Goal: Task Accomplishment & Management: Manage account settings

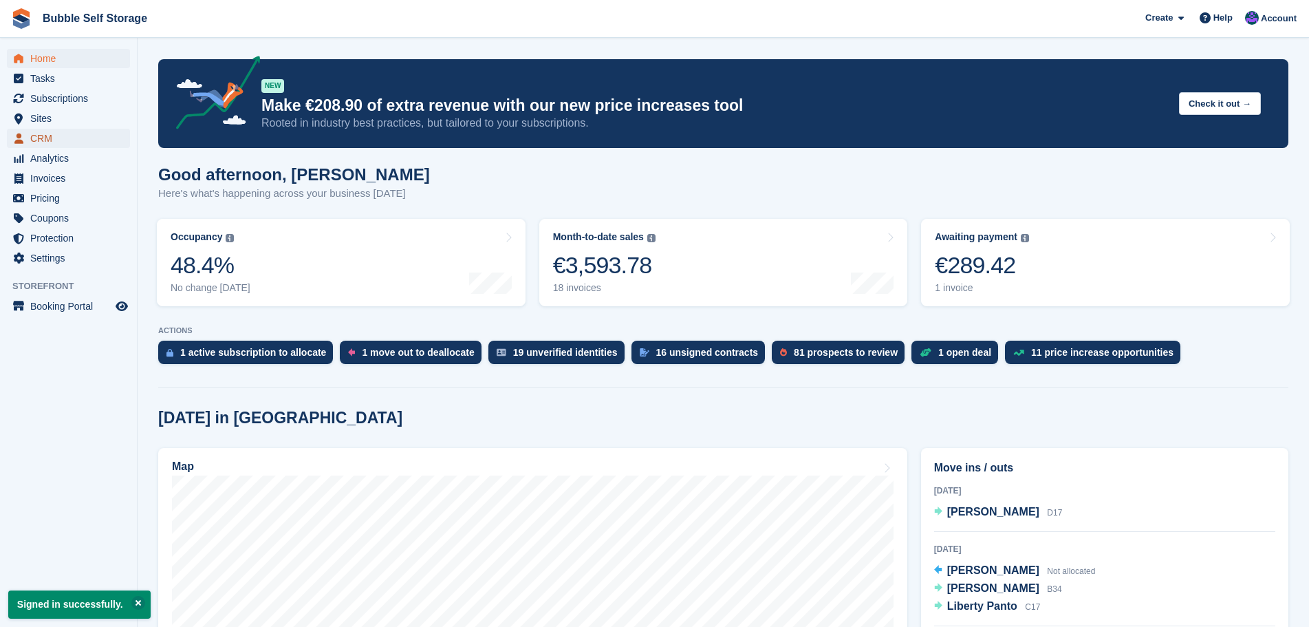
click at [51, 135] on span "CRM" at bounding box center [71, 138] width 83 height 19
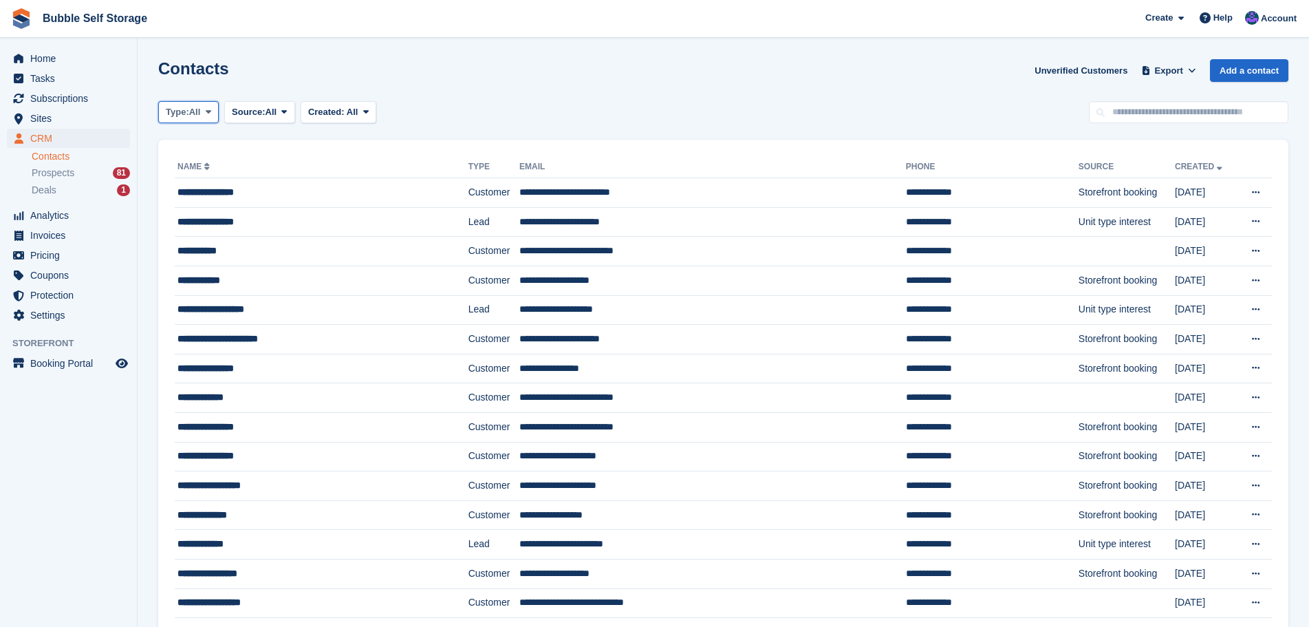
click at [200, 111] on span "All" at bounding box center [195, 112] width 12 height 14
click at [209, 199] on link "Customer" at bounding box center [224, 194] width 120 height 25
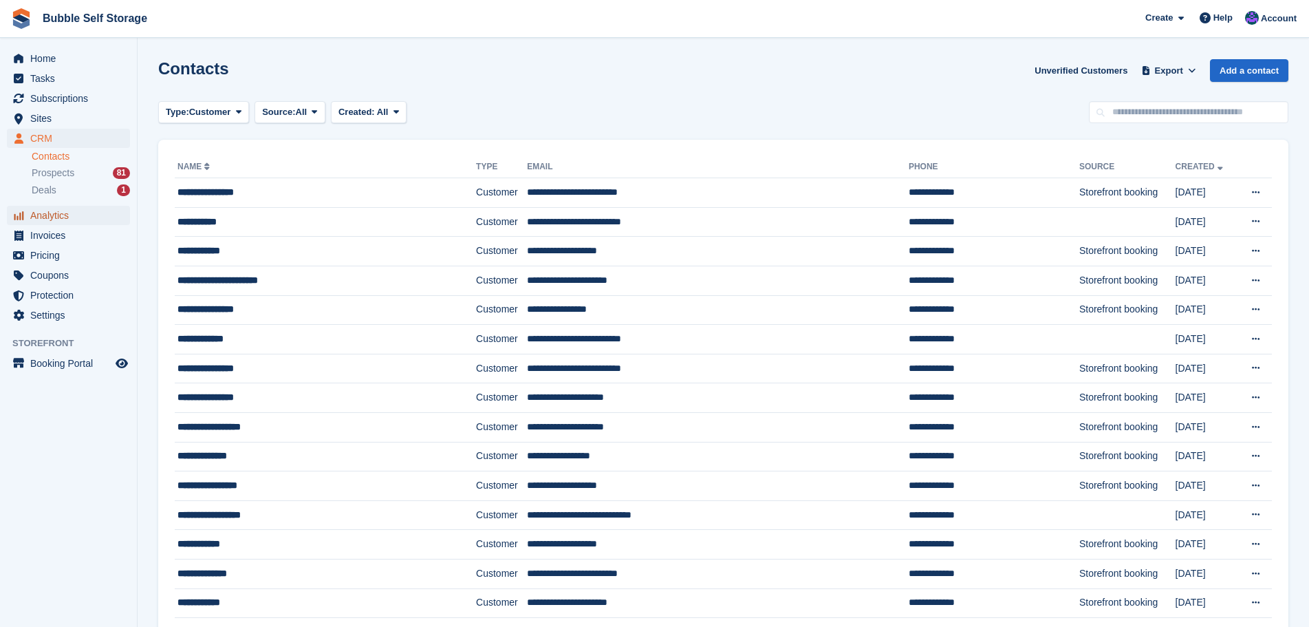
click at [50, 218] on span "Analytics" at bounding box center [71, 215] width 83 height 19
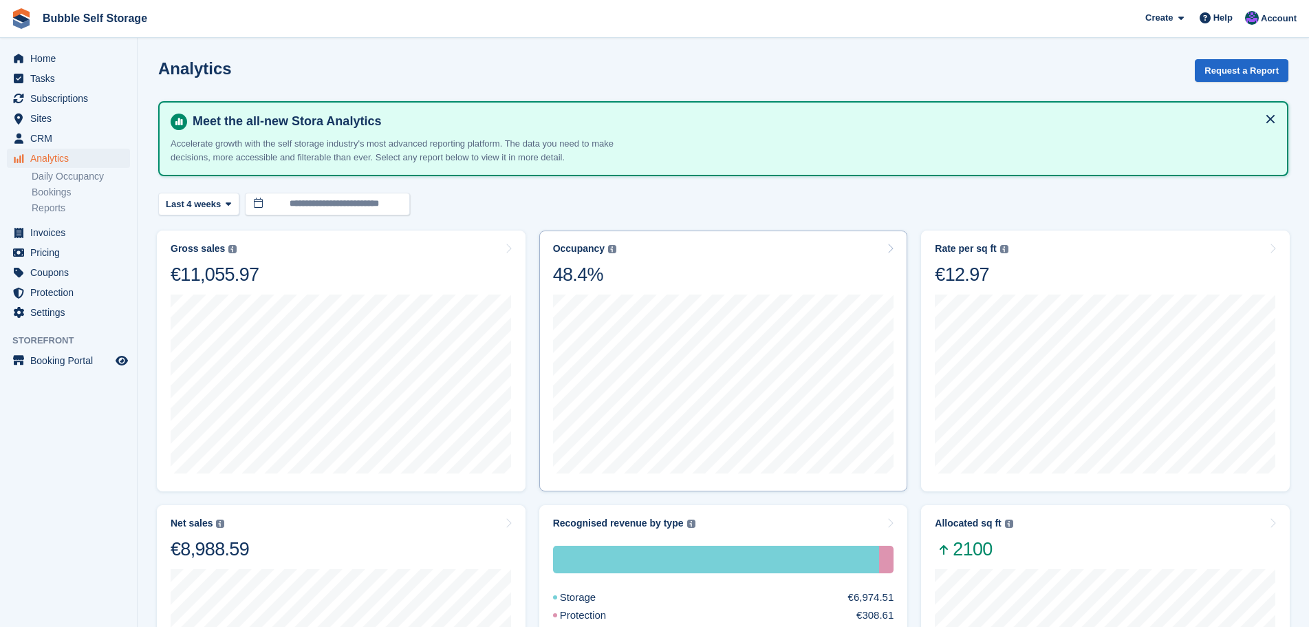
click at [573, 250] on div "Occupancy" at bounding box center [579, 249] width 52 height 12
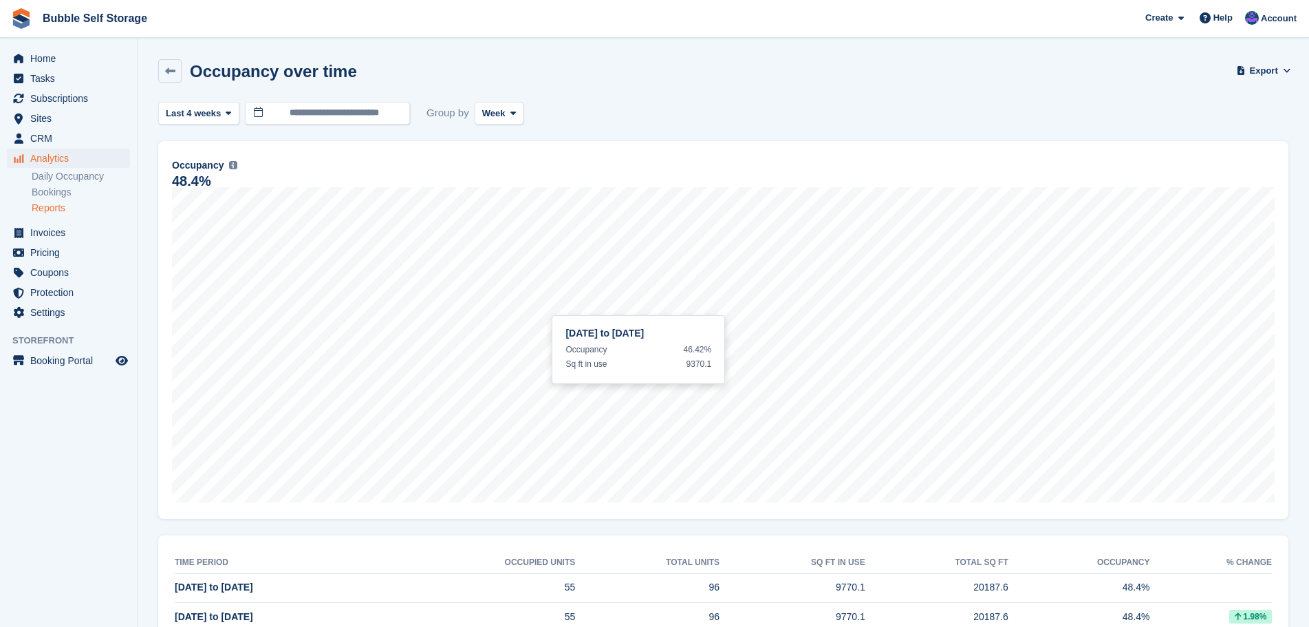
scroll to position [100, 0]
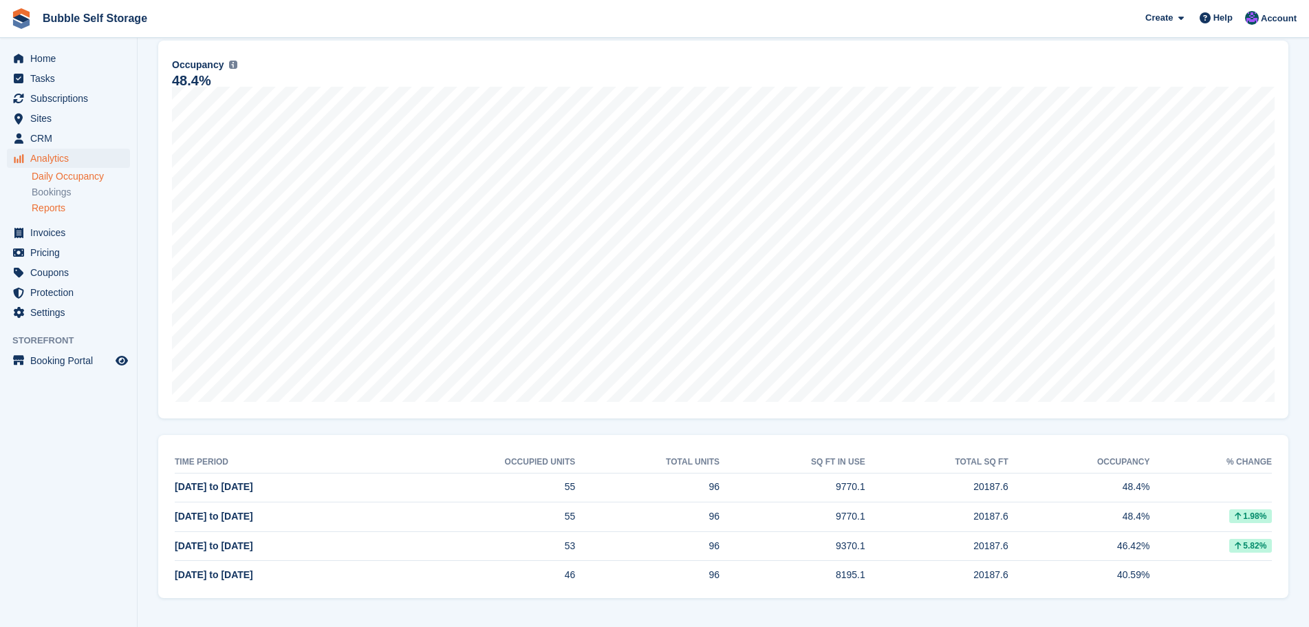
click at [85, 176] on link "Daily Occupancy" at bounding box center [81, 176] width 98 height 13
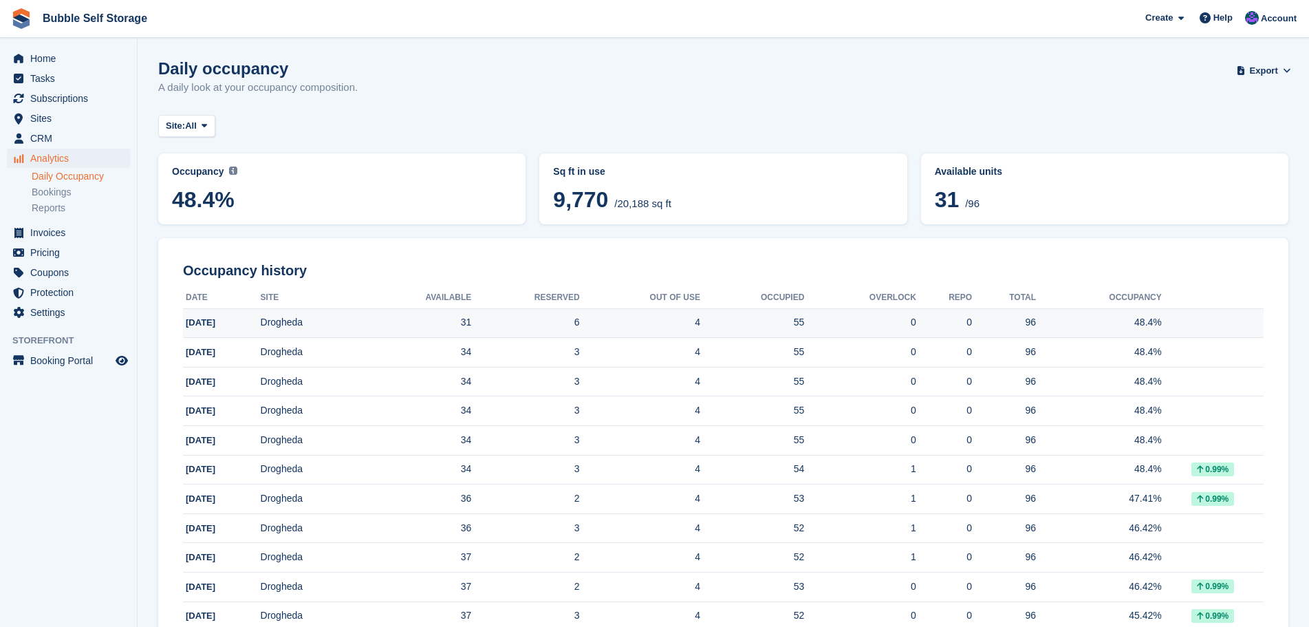
click at [801, 323] on div "55" at bounding box center [752, 322] width 104 height 14
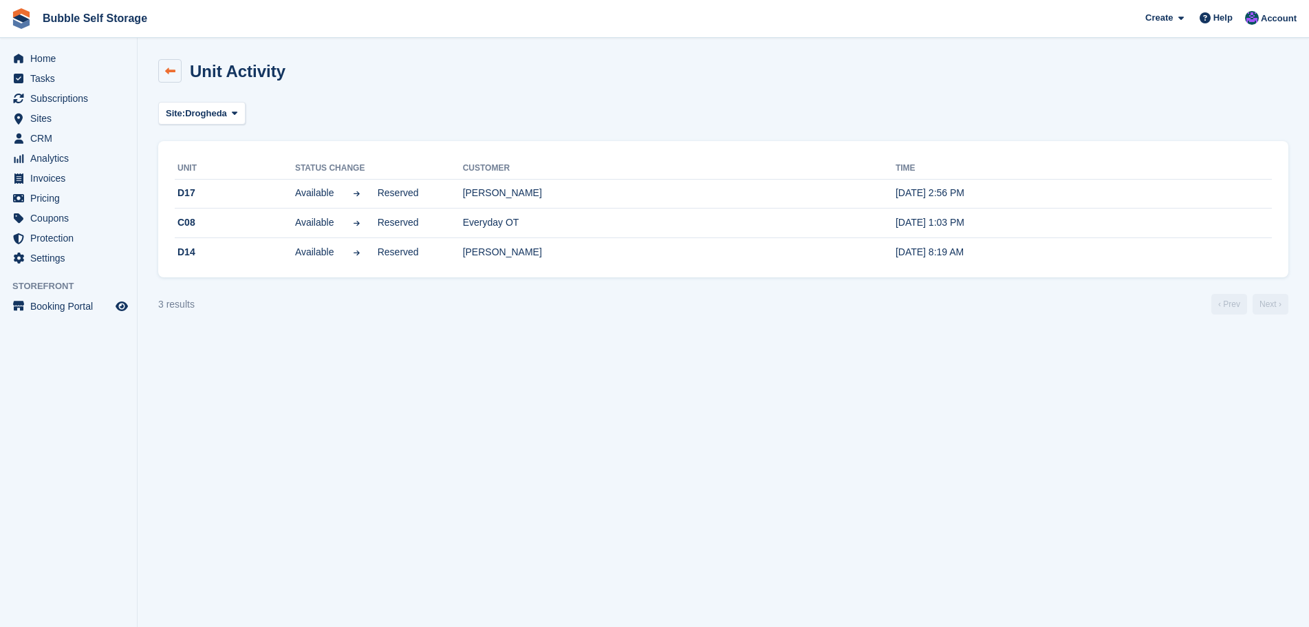
click at [175, 68] on link at bounding box center [169, 70] width 23 height 23
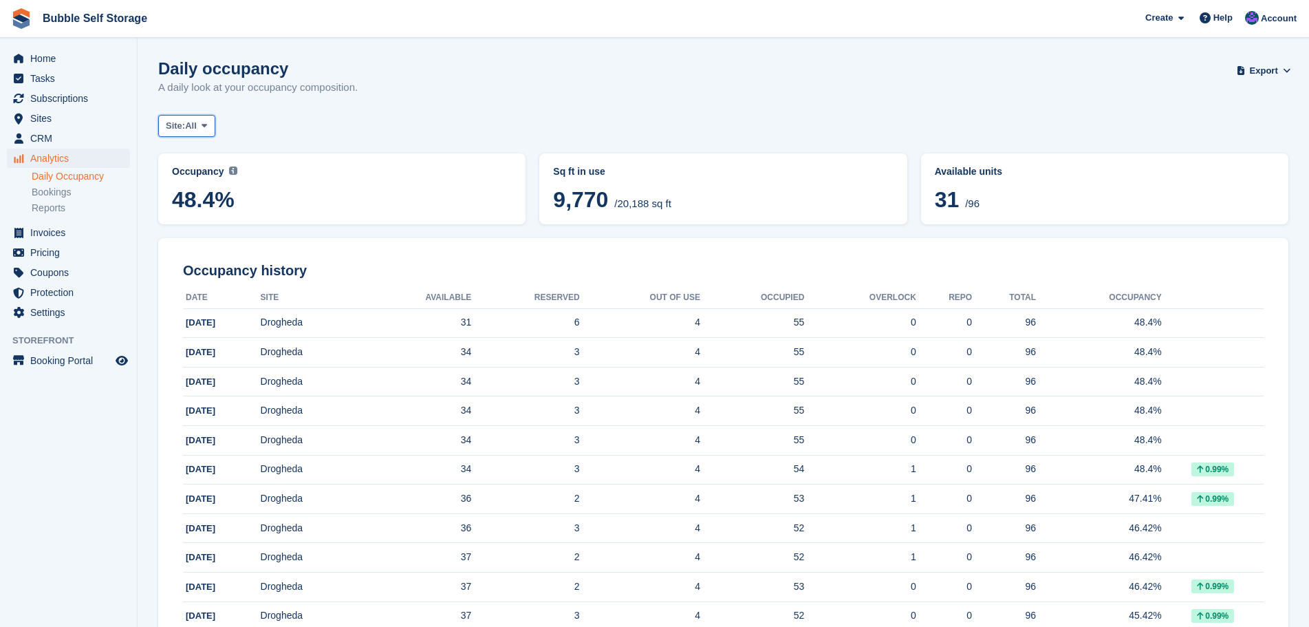
click at [210, 129] on span at bounding box center [204, 125] width 11 height 11
click at [206, 180] on link "Drogheda" at bounding box center [224, 183] width 120 height 25
click at [43, 125] on span "Sites" at bounding box center [71, 118] width 83 height 19
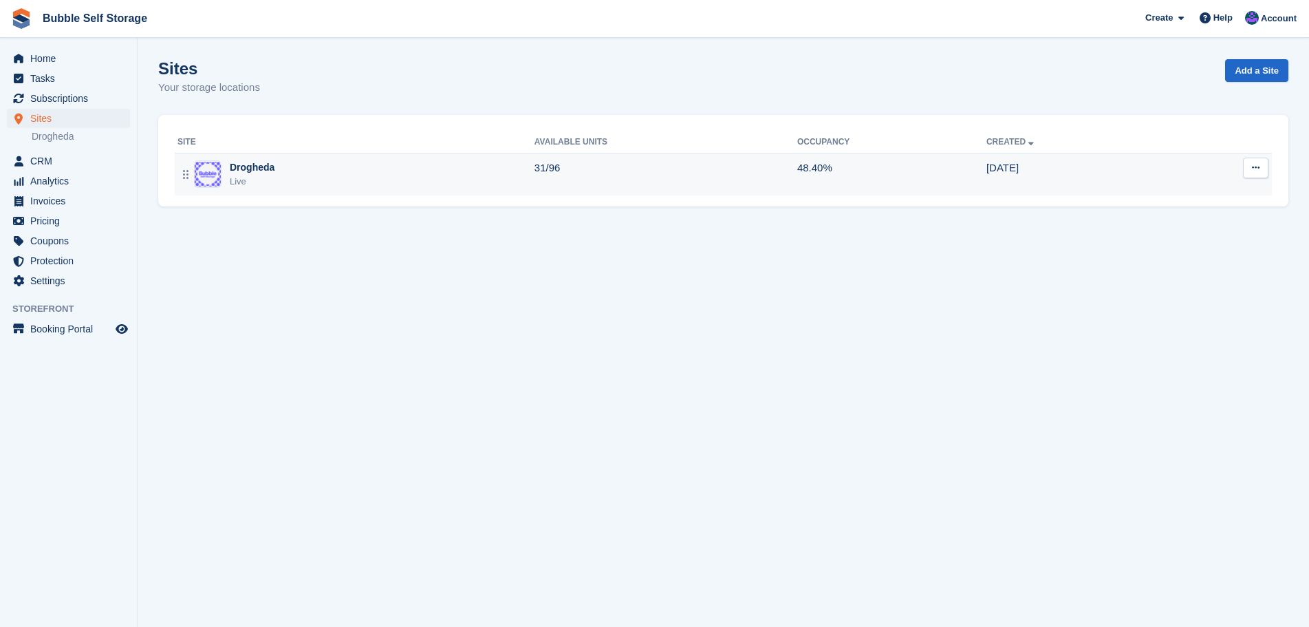
click at [391, 178] on div "Drogheda Live" at bounding box center [355, 174] width 357 height 28
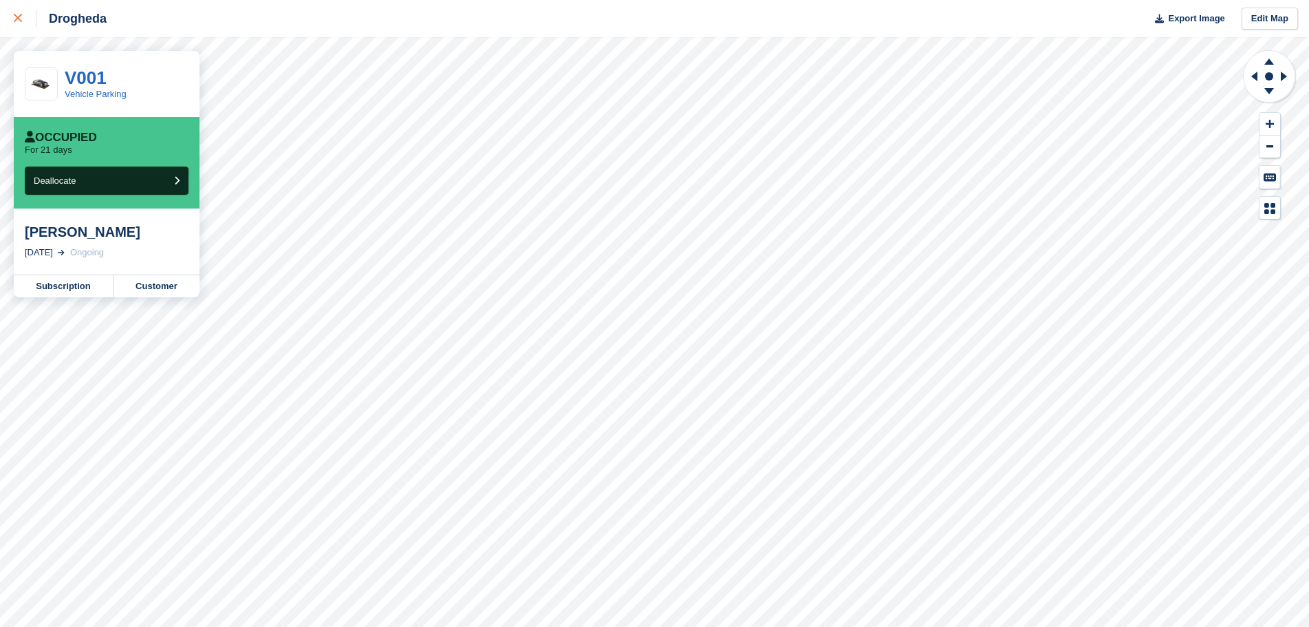
click at [10, 18] on link at bounding box center [18, 18] width 36 height 37
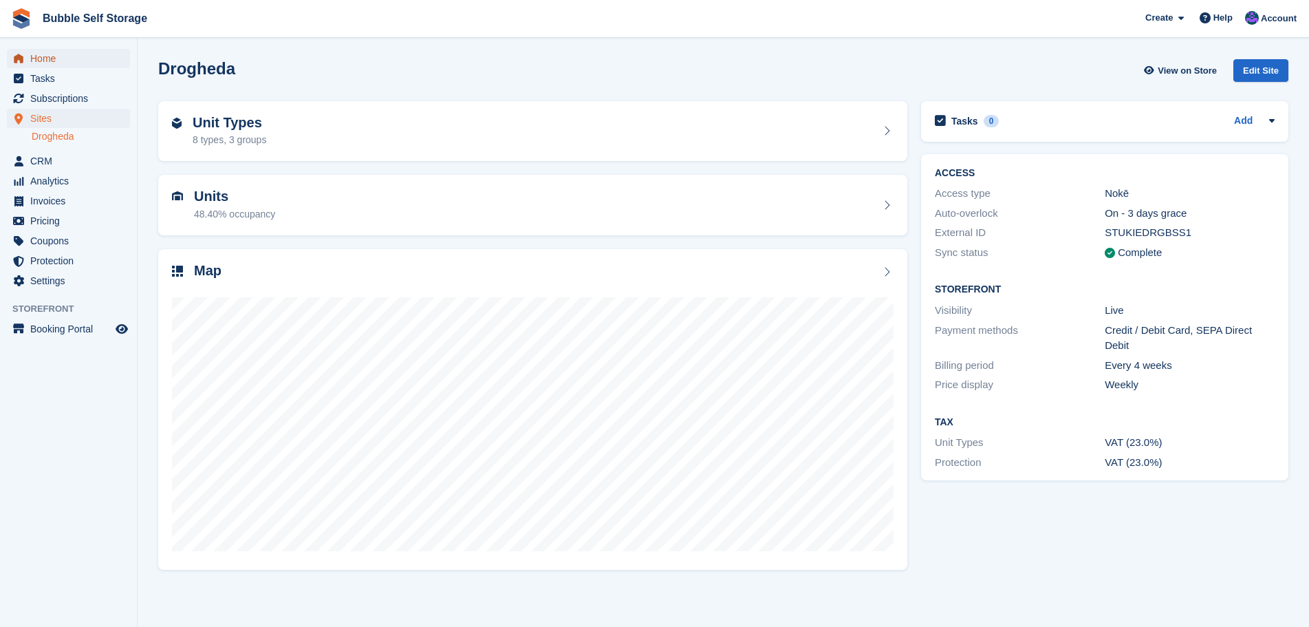
click at [65, 61] on span "Home" at bounding box center [71, 58] width 83 height 19
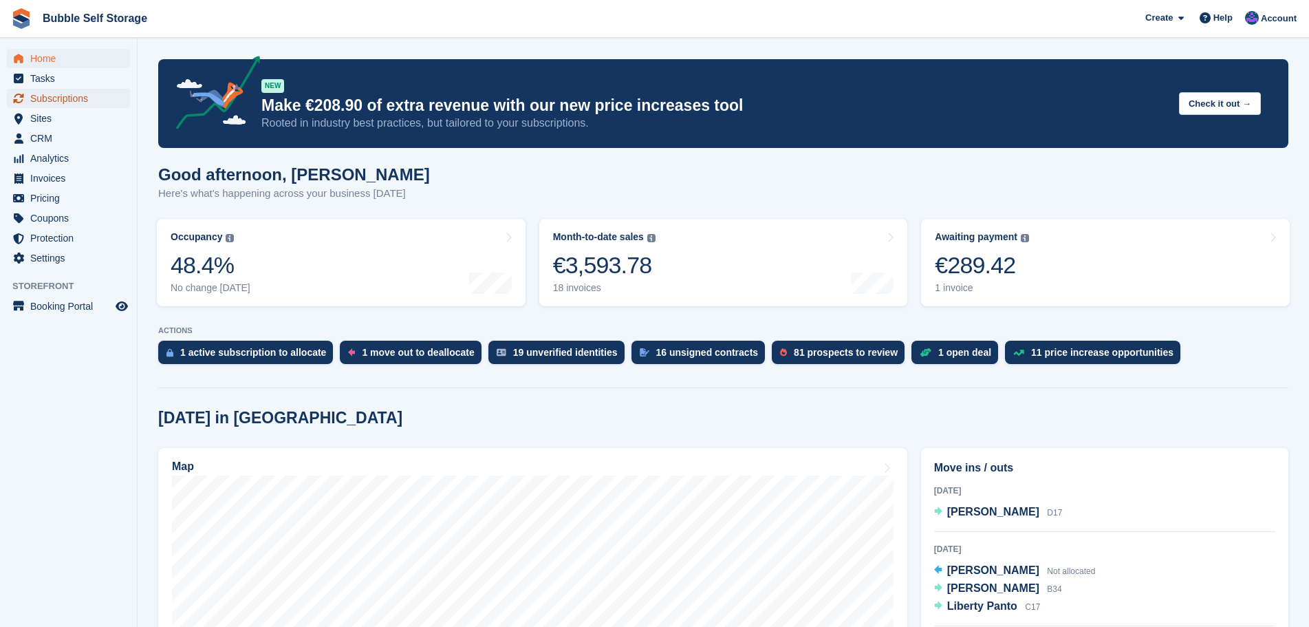
click at [49, 92] on span "Subscriptions" at bounding box center [71, 98] width 83 height 19
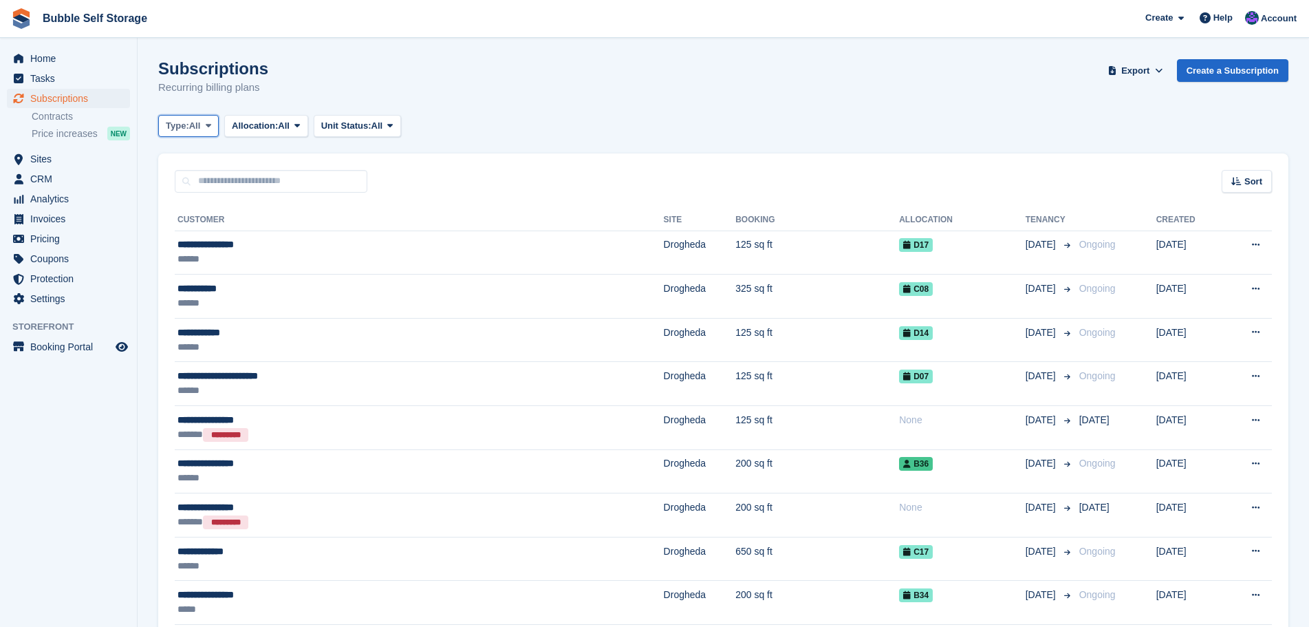
click at [195, 129] on span "All" at bounding box center [195, 126] width 12 height 14
click at [204, 232] on link "Active" at bounding box center [224, 232] width 120 height 25
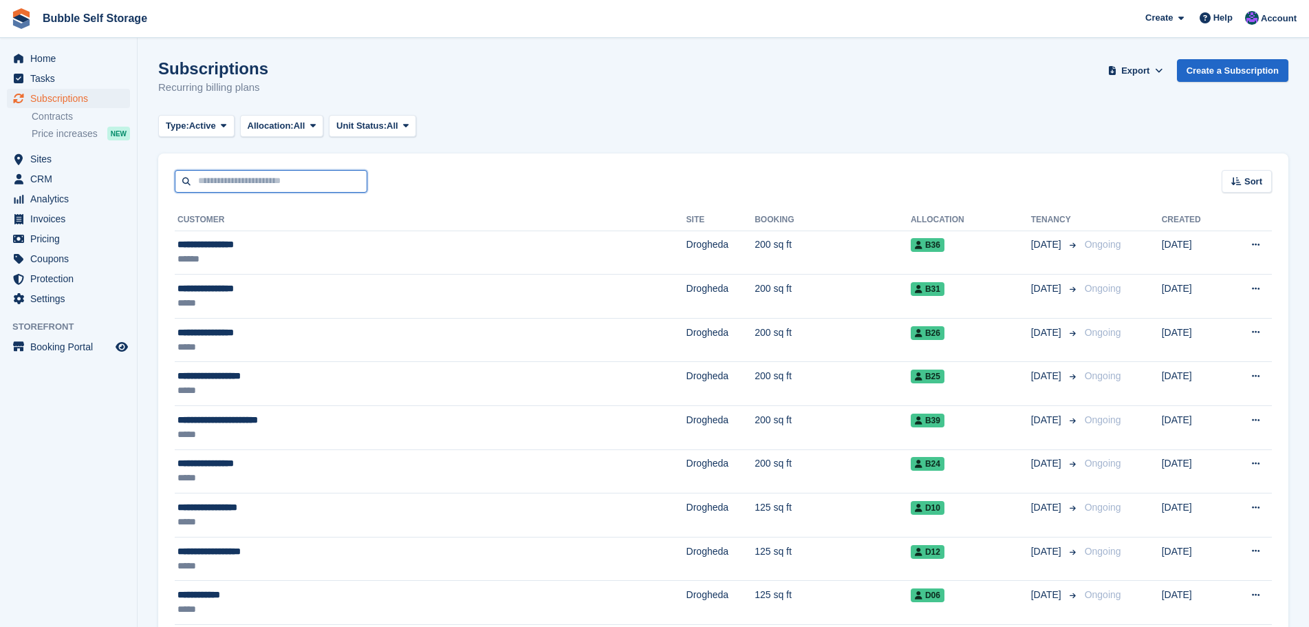
click at [233, 181] on input "text" at bounding box center [271, 181] width 193 height 23
type input "**********"
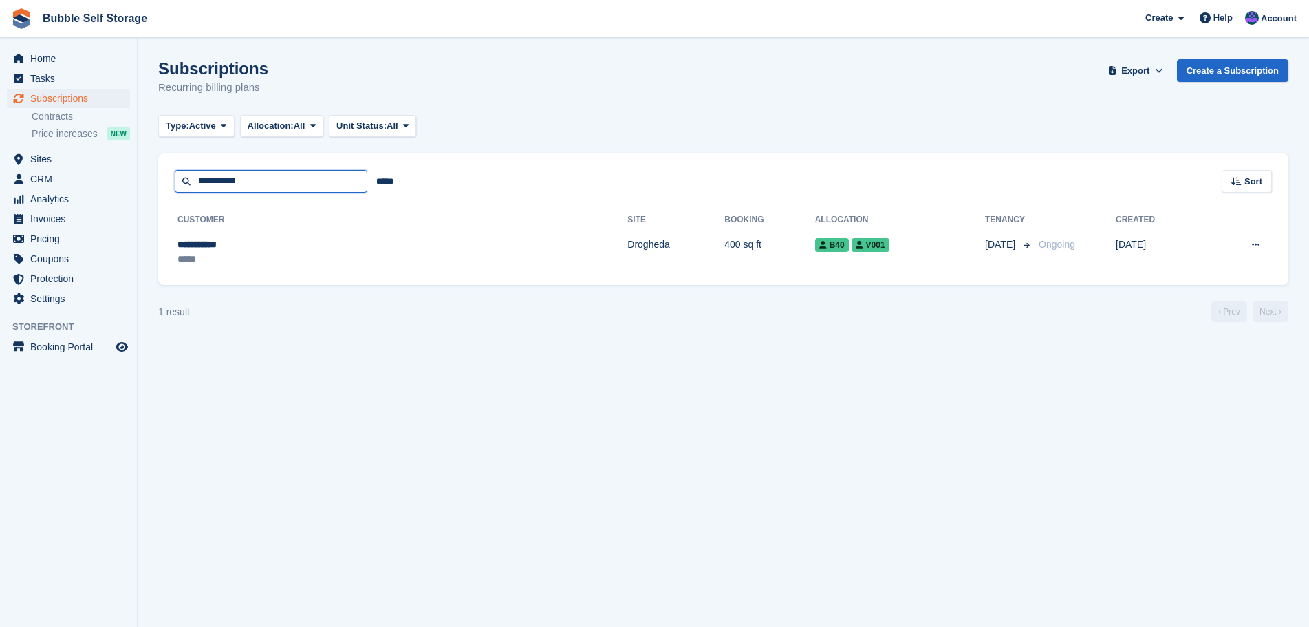
click at [247, 177] on input "**********" at bounding box center [271, 181] width 193 height 23
click at [287, 131] on span "Allocation:" at bounding box center [271, 126] width 46 height 14
click at [267, 180] on link "Allocated" at bounding box center [306, 183] width 120 height 25
drag, startPoint x: 250, startPoint y: 181, endPoint x: 171, endPoint y: 166, distance: 81.2
click at [171, 166] on div "**********" at bounding box center [723, 172] width 1130 height 39
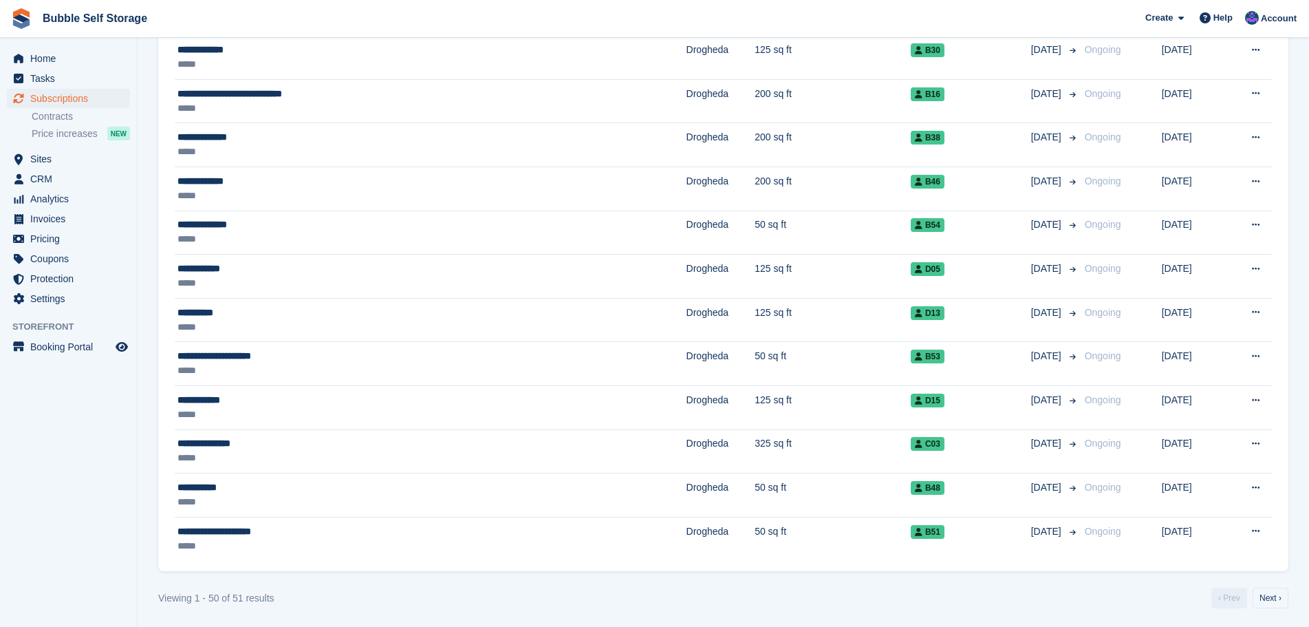
scroll to position [1859, 0]
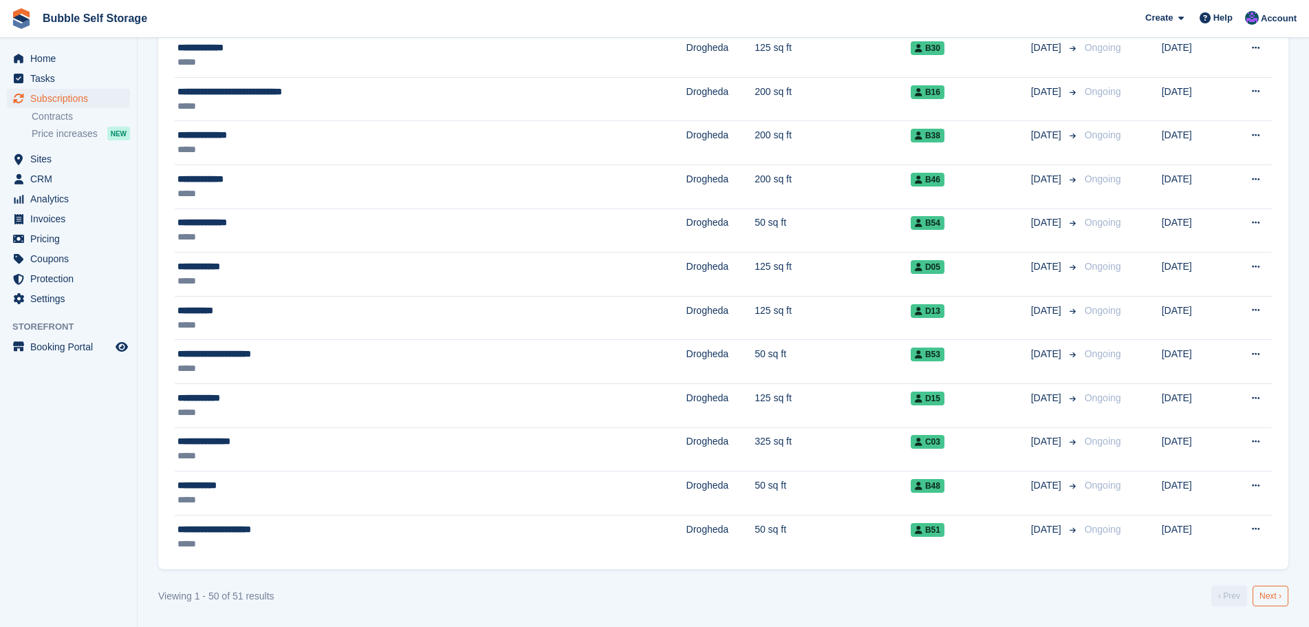
click at [1267, 595] on link "Next ›" at bounding box center [1270, 595] width 36 height 21
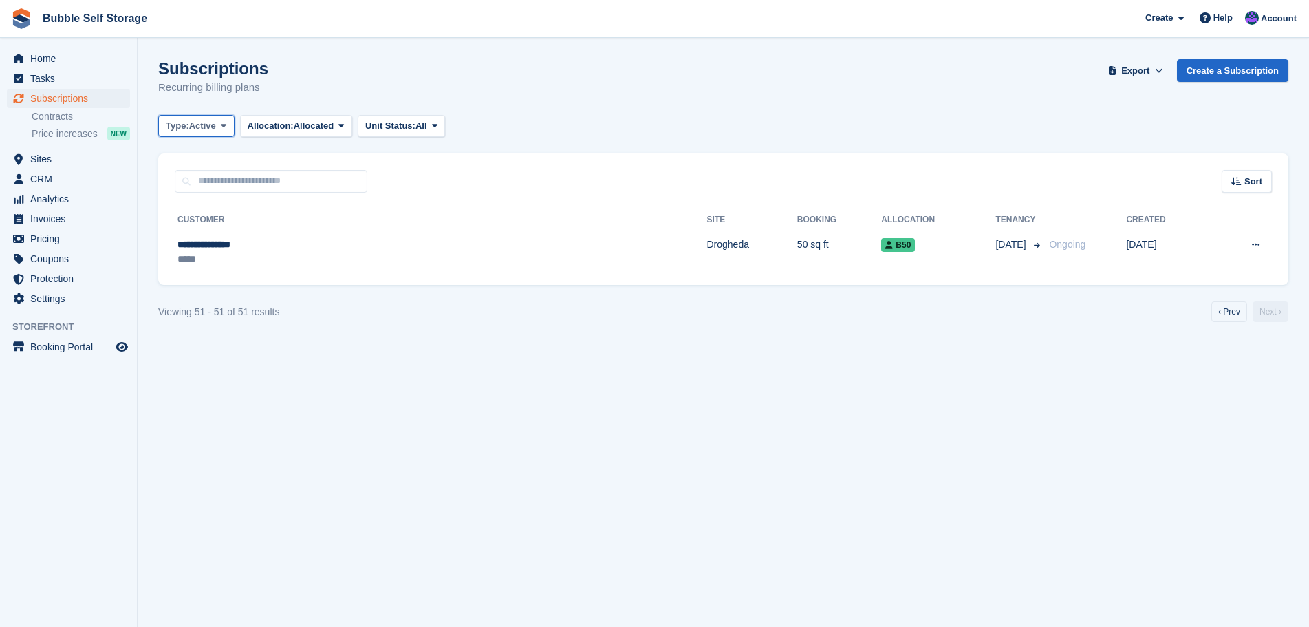
click at [212, 125] on span "Active" at bounding box center [202, 126] width 27 height 14
click at [205, 201] on link "Previous" at bounding box center [224, 207] width 120 height 25
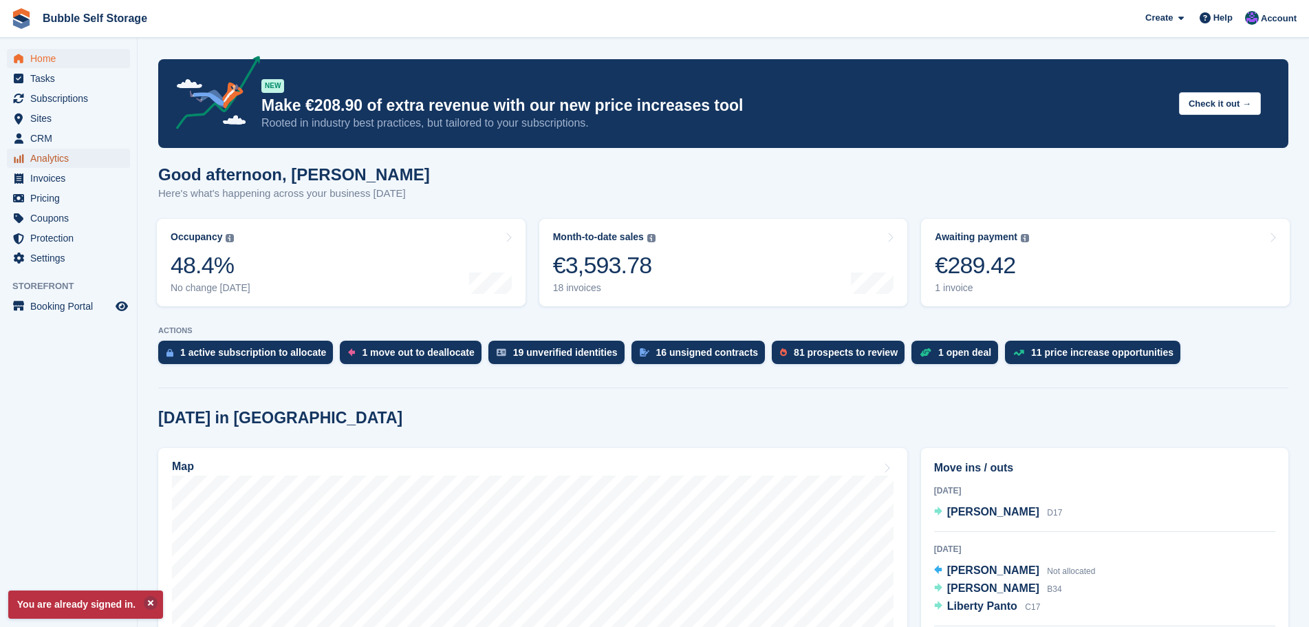
click at [41, 150] on span "Analytics" at bounding box center [71, 158] width 83 height 19
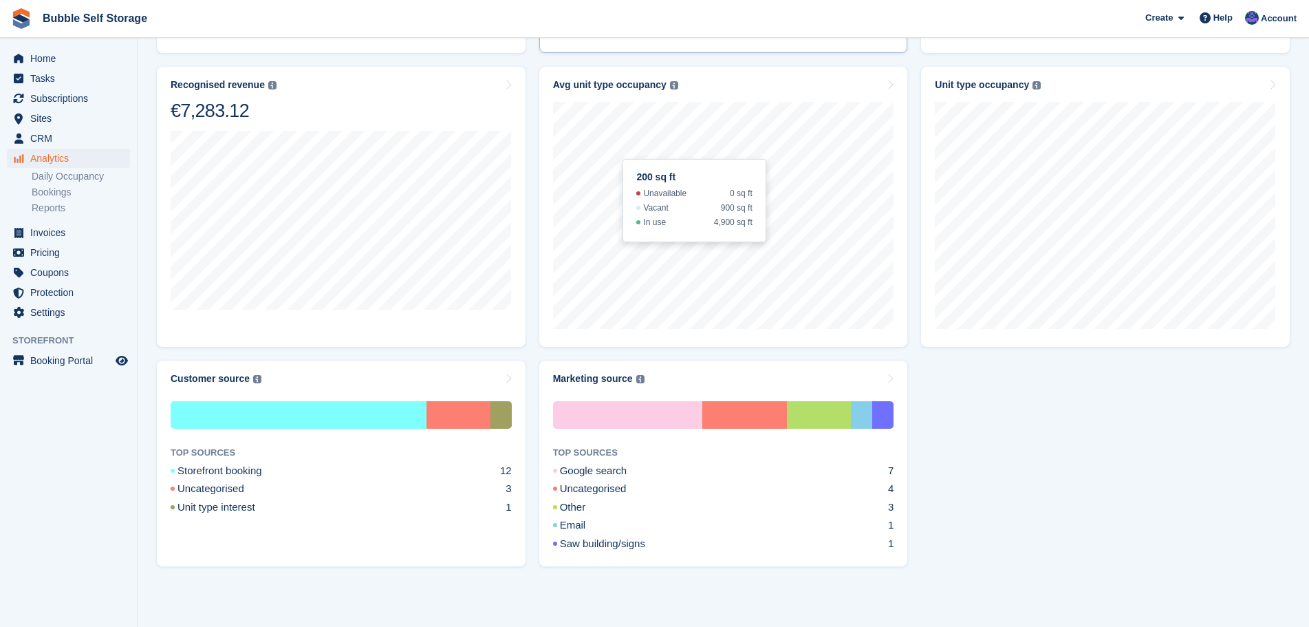
scroll to position [300, 0]
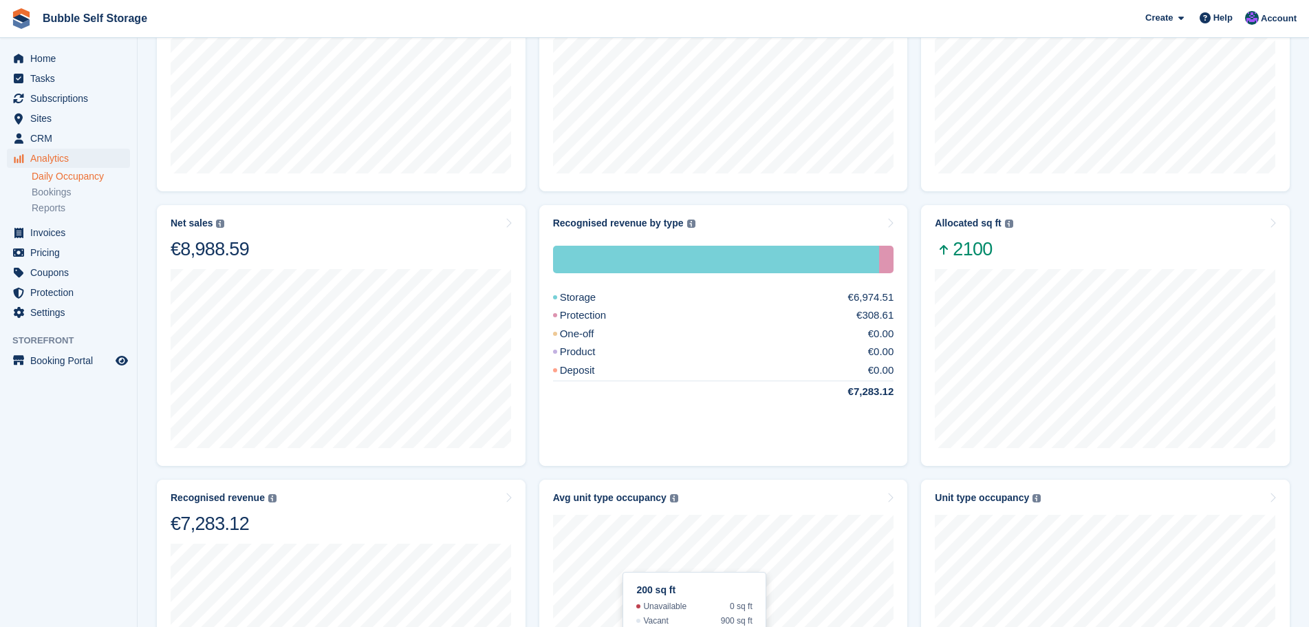
click at [63, 170] on link "Daily Occupancy" at bounding box center [81, 176] width 98 height 13
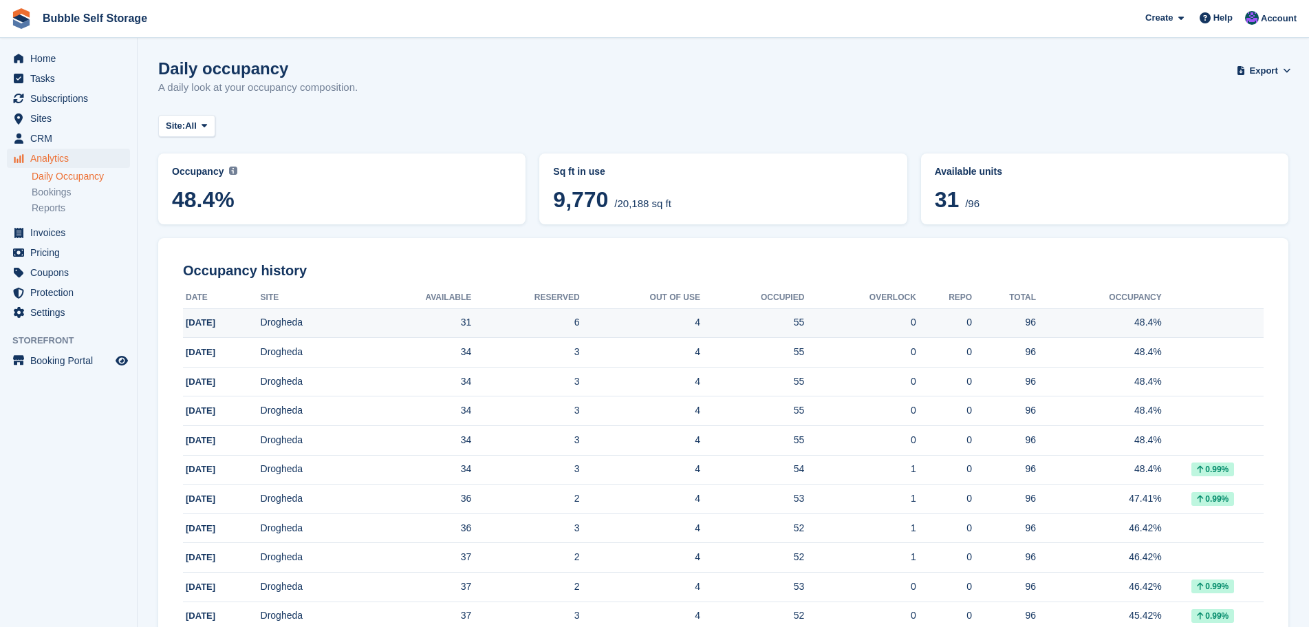
click at [700, 319] on td "4" at bounding box center [640, 323] width 120 height 30
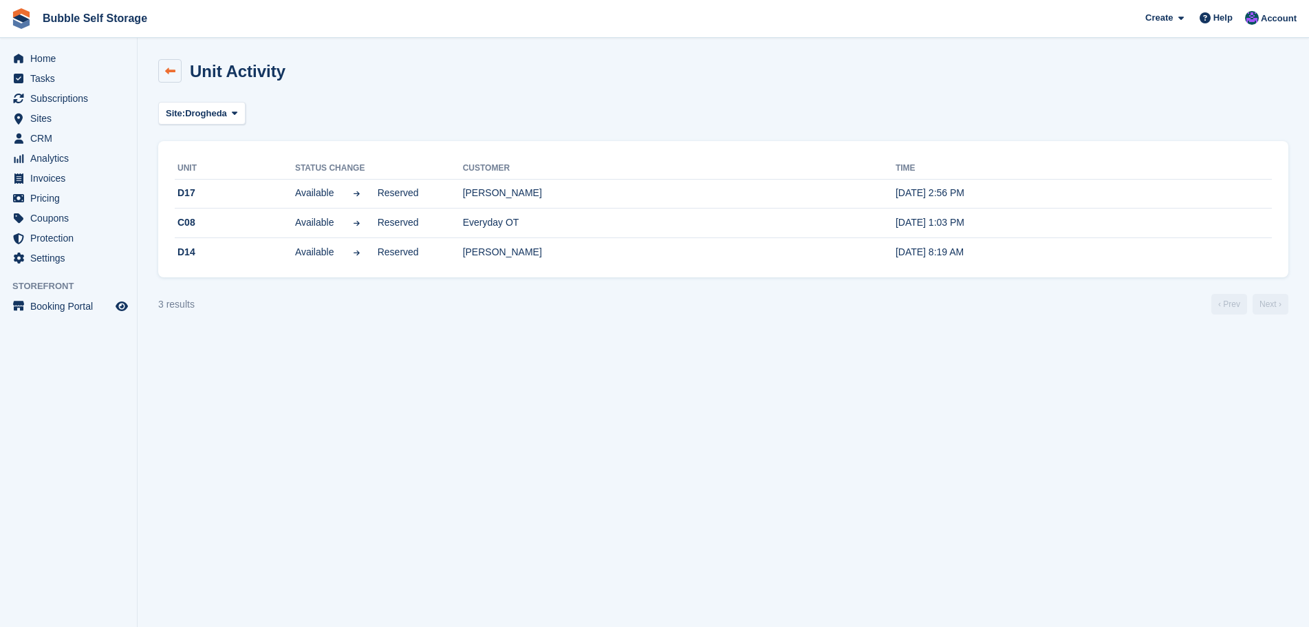
click at [160, 67] on link at bounding box center [169, 70] width 23 height 23
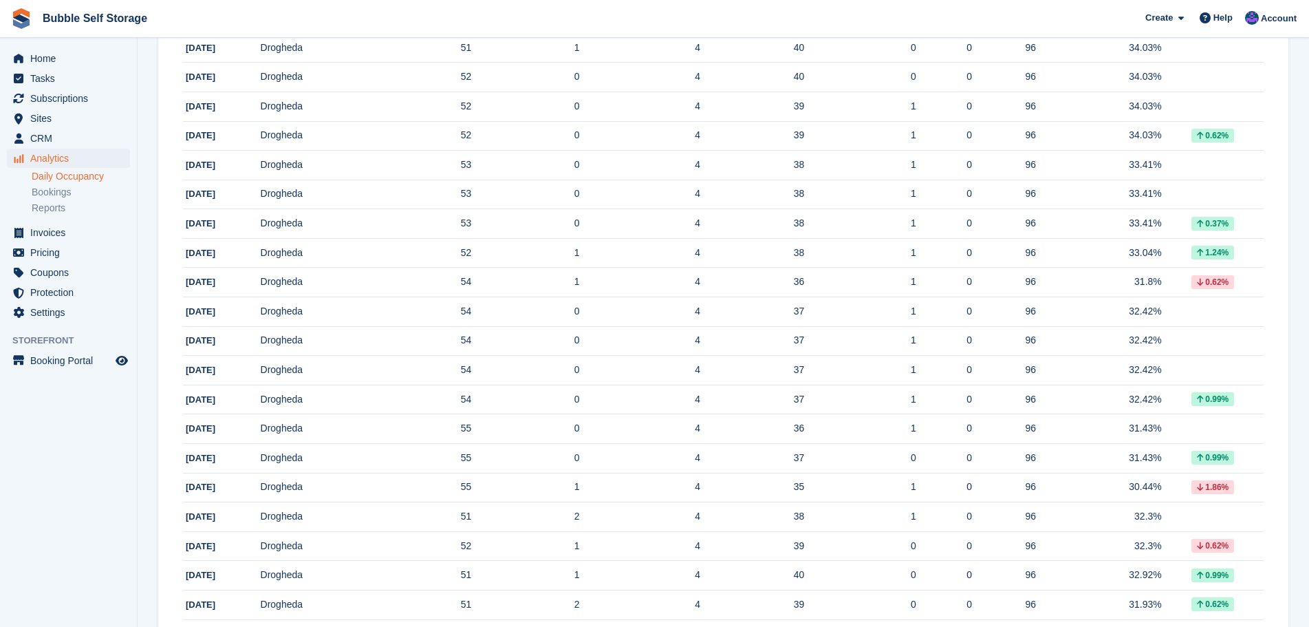
scroll to position [1213, 0]
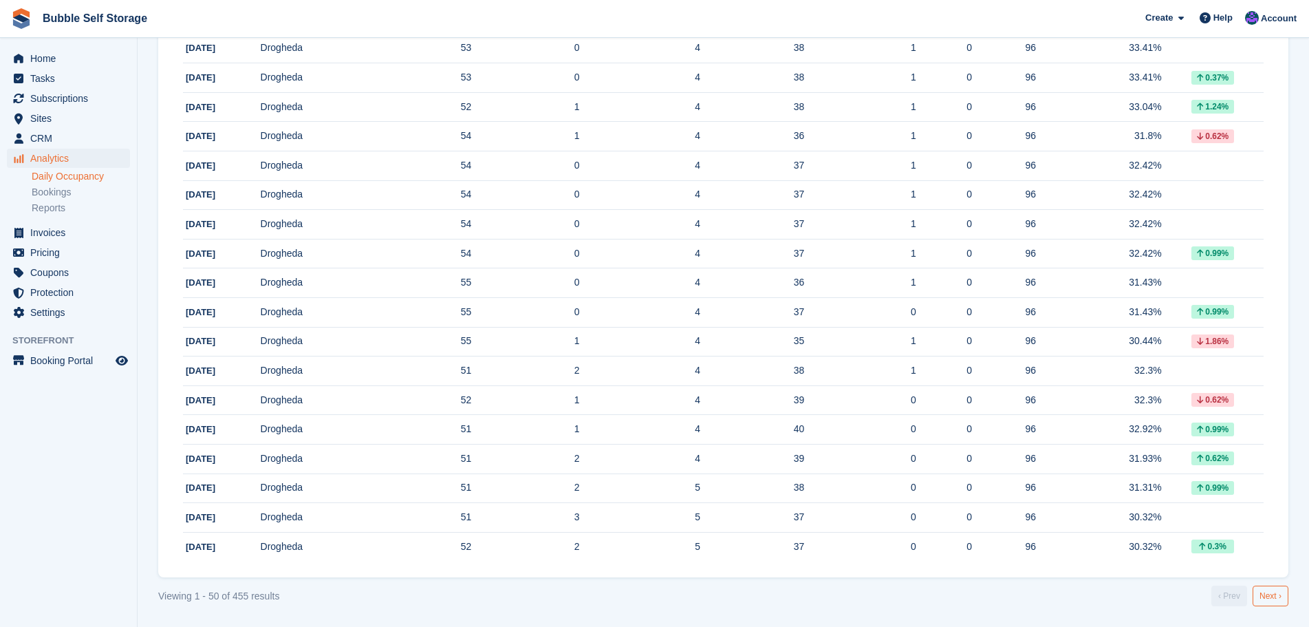
click at [1267, 596] on link "Next ›" at bounding box center [1270, 595] width 36 height 21
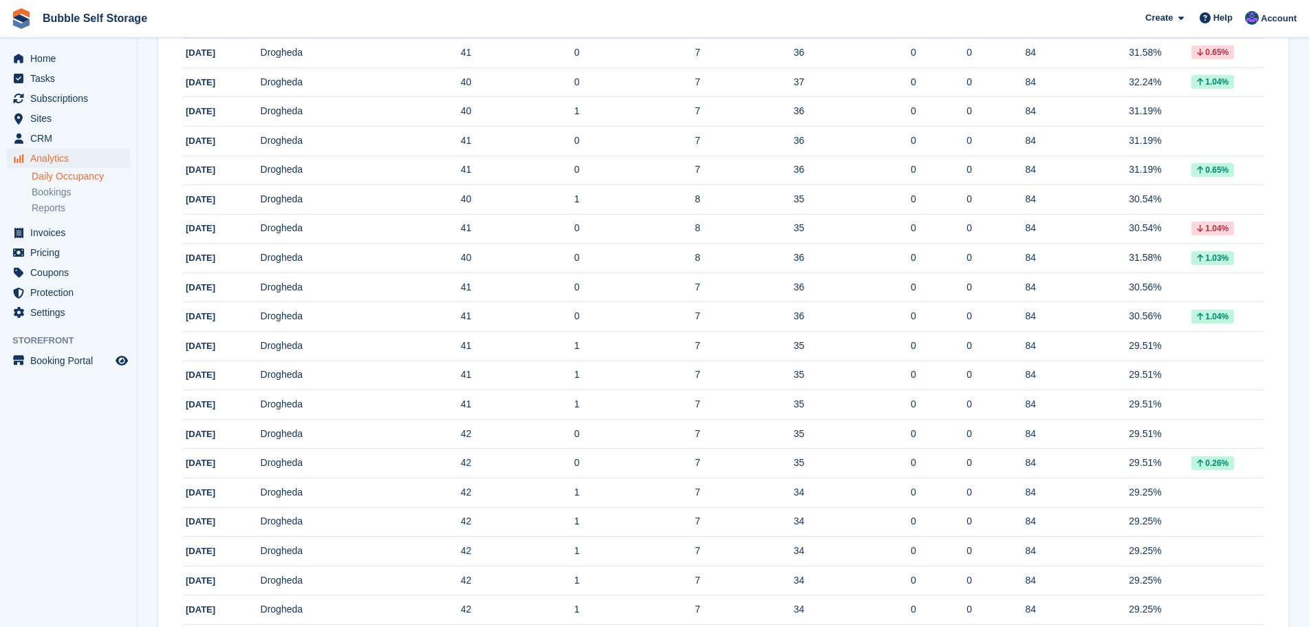
scroll to position [1213, 0]
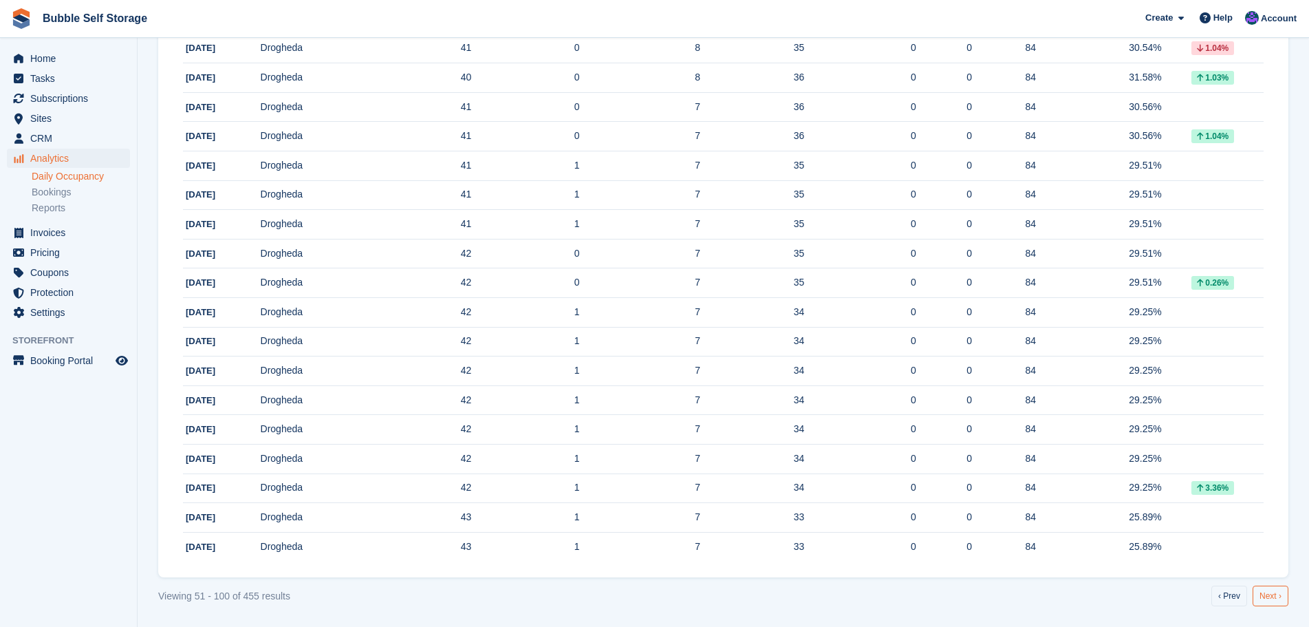
click at [1263, 598] on link "Next ›" at bounding box center [1270, 595] width 36 height 21
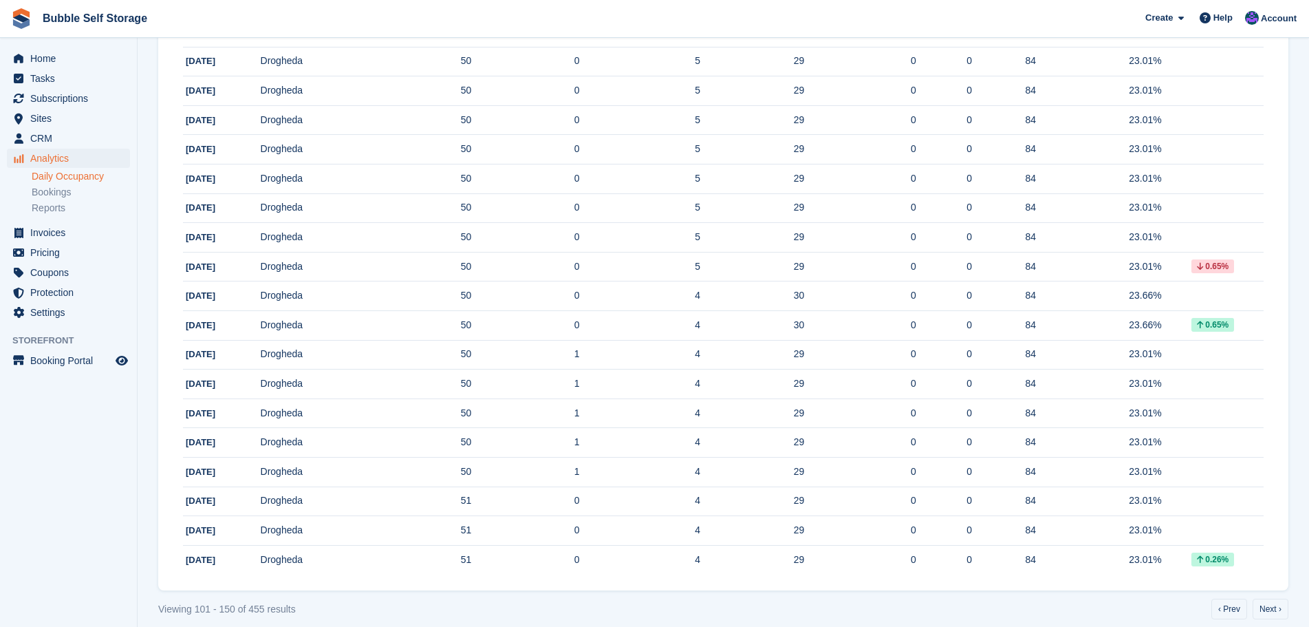
scroll to position [1213, 0]
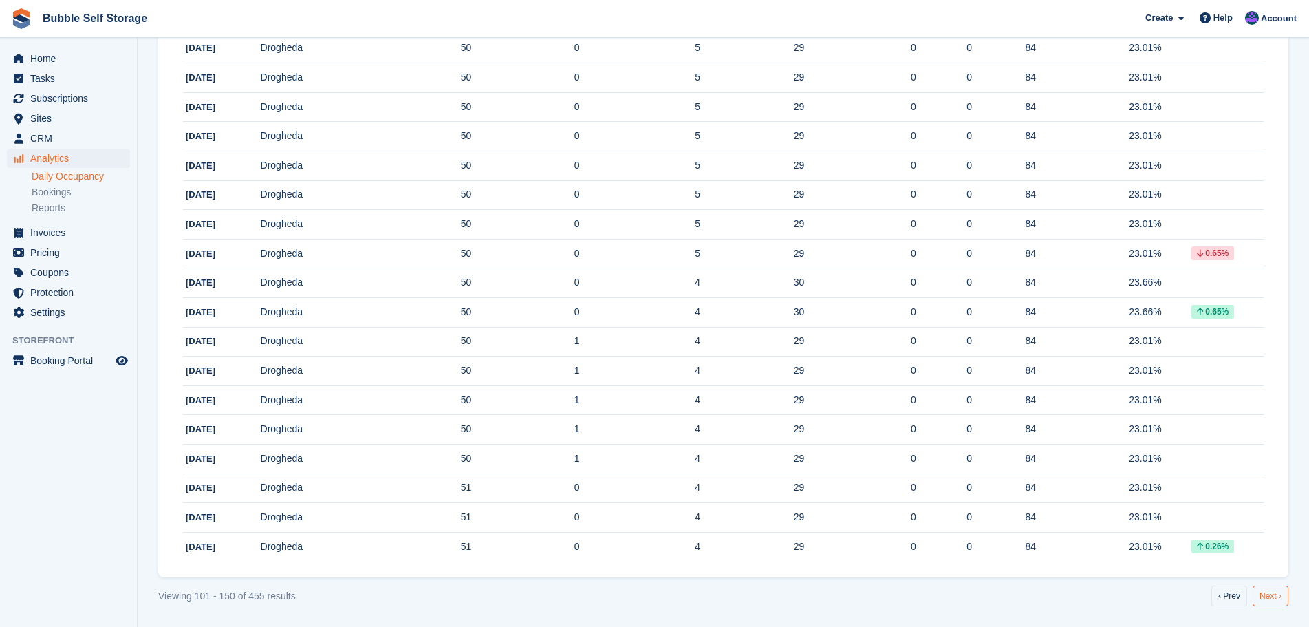
click at [1264, 591] on link "Next ›" at bounding box center [1270, 595] width 36 height 21
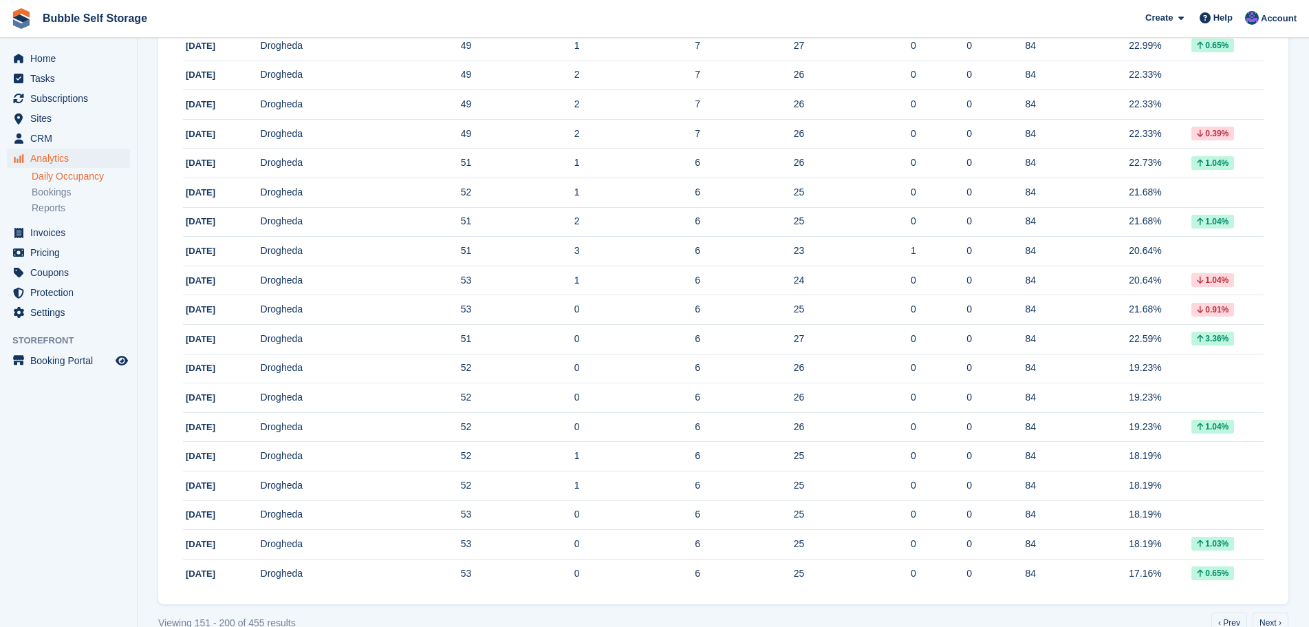
scroll to position [1213, 0]
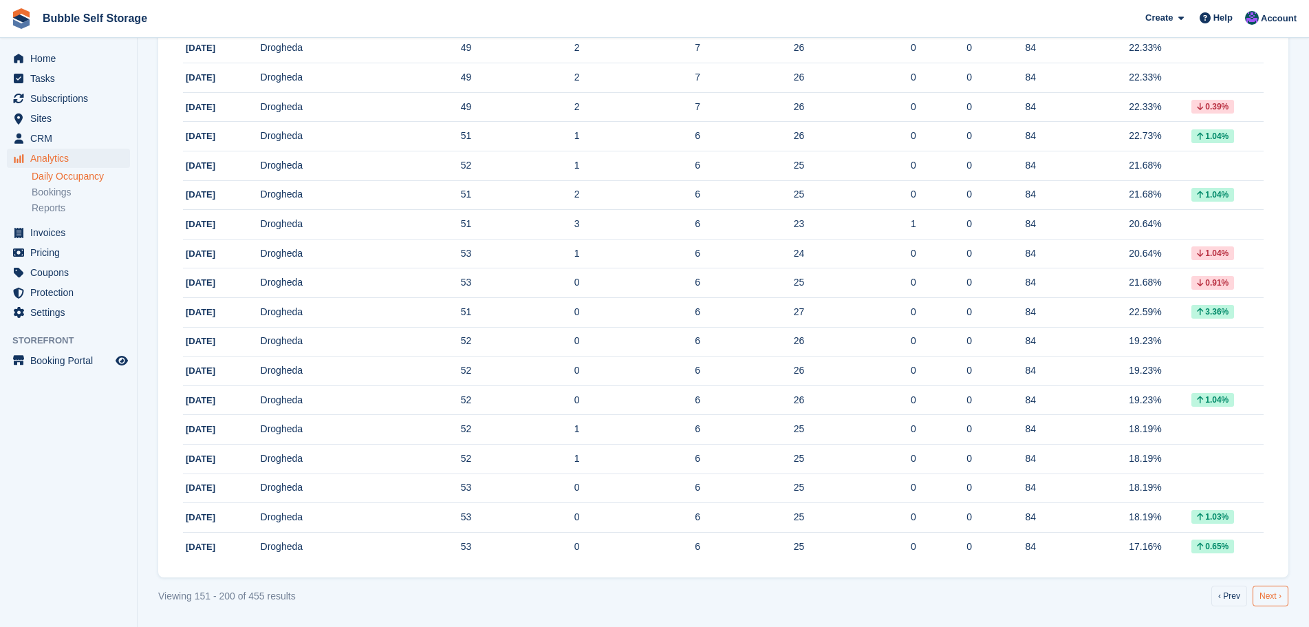
click at [1264, 595] on link "Next ›" at bounding box center [1270, 595] width 36 height 21
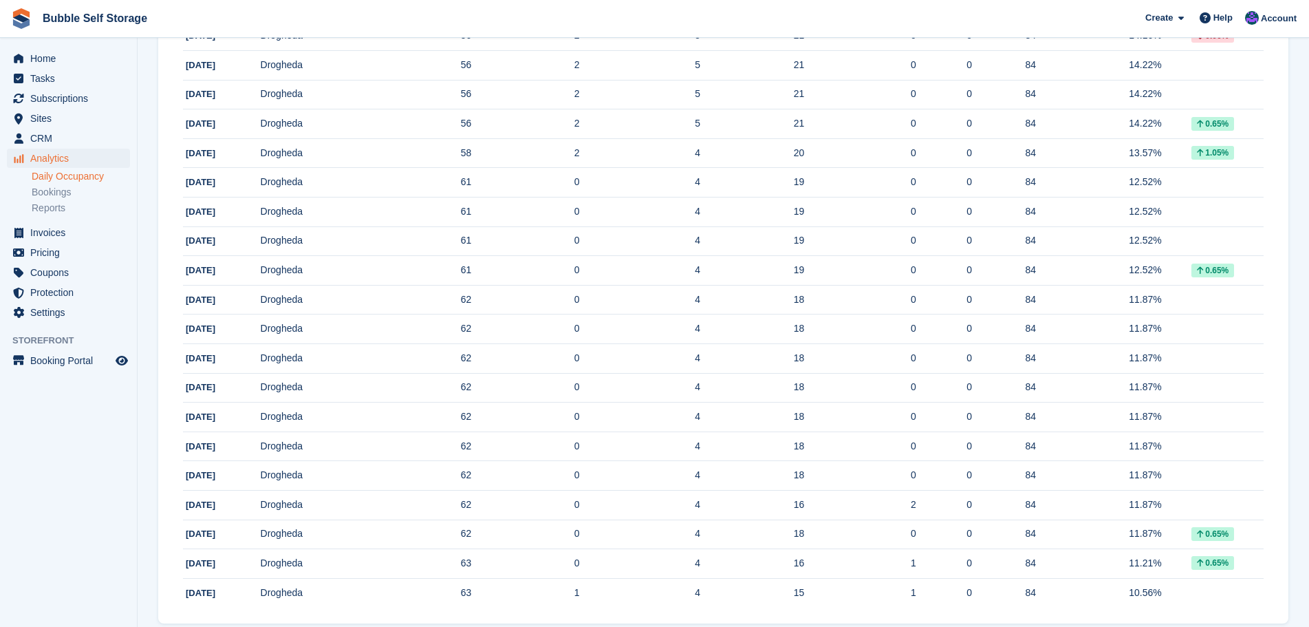
scroll to position [1213, 0]
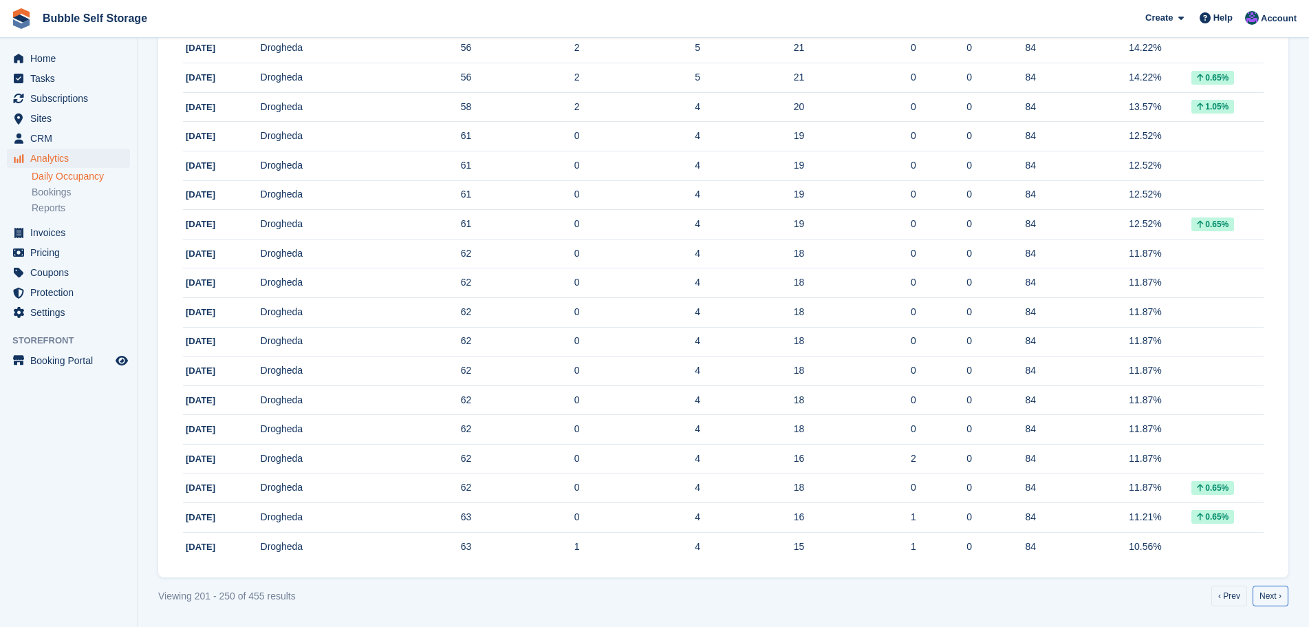
click at [1264, 595] on link "Next ›" at bounding box center [1270, 595] width 36 height 21
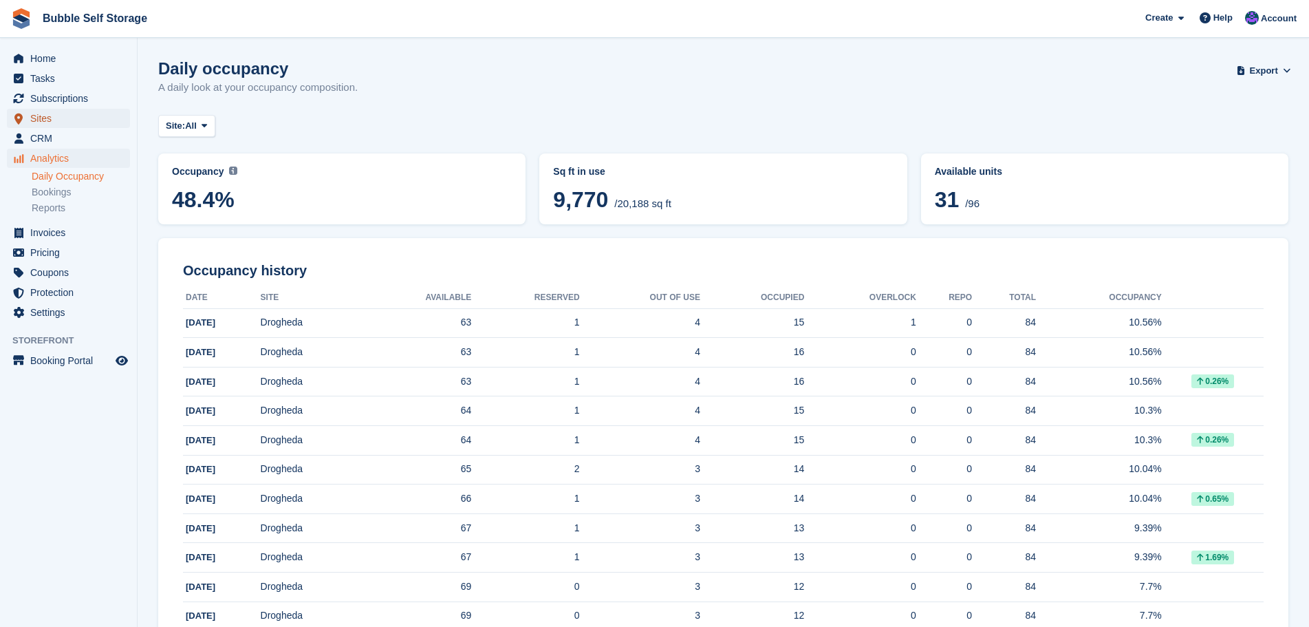
click at [47, 122] on span "Sites" at bounding box center [71, 118] width 83 height 19
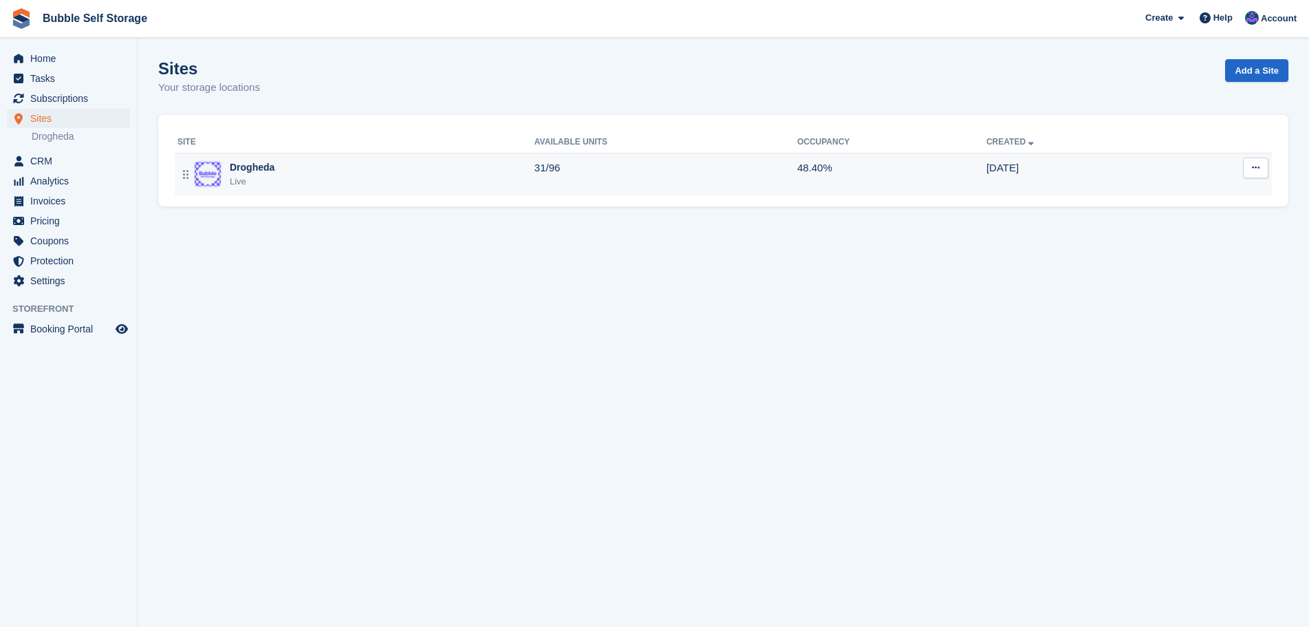
click at [257, 172] on div "Drogheda" at bounding box center [252, 167] width 45 height 14
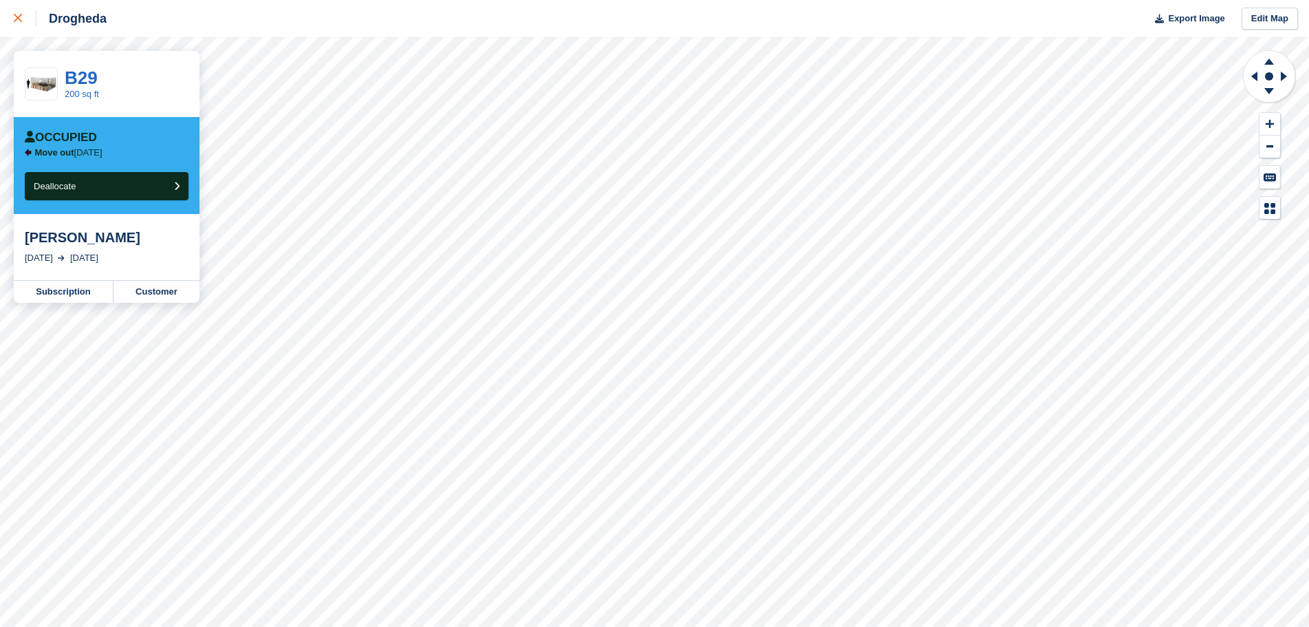
click at [19, 14] on div at bounding box center [25, 18] width 23 height 17
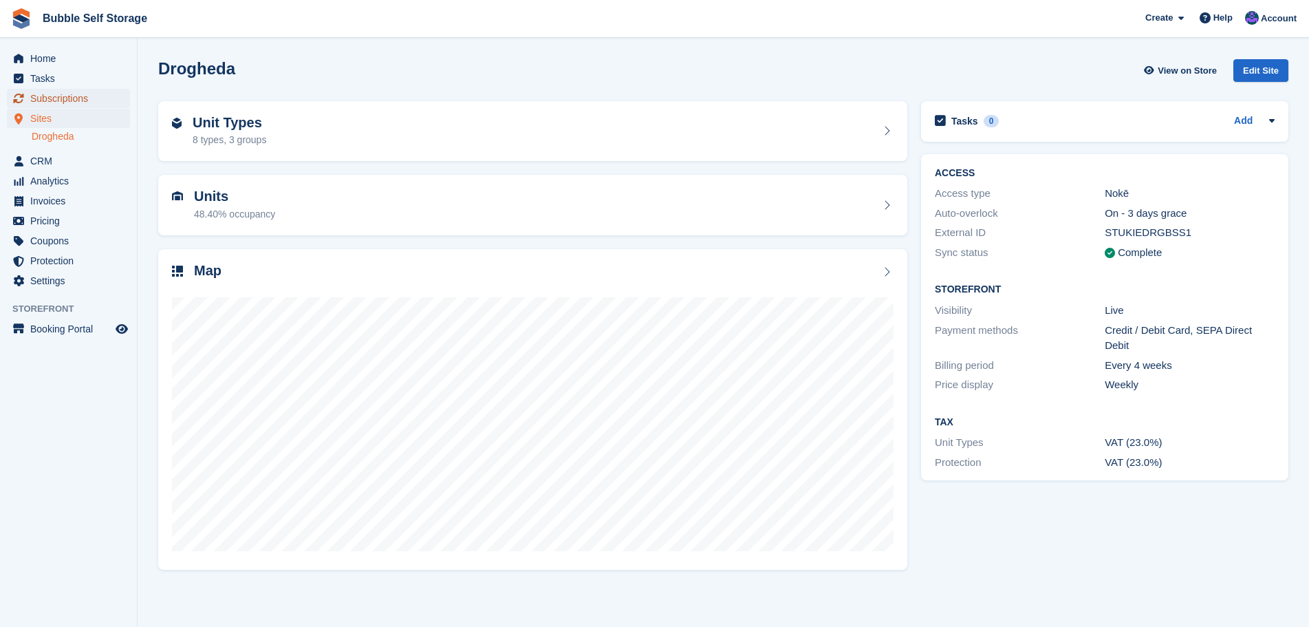
click at [57, 100] on span "Subscriptions" at bounding box center [71, 98] width 83 height 19
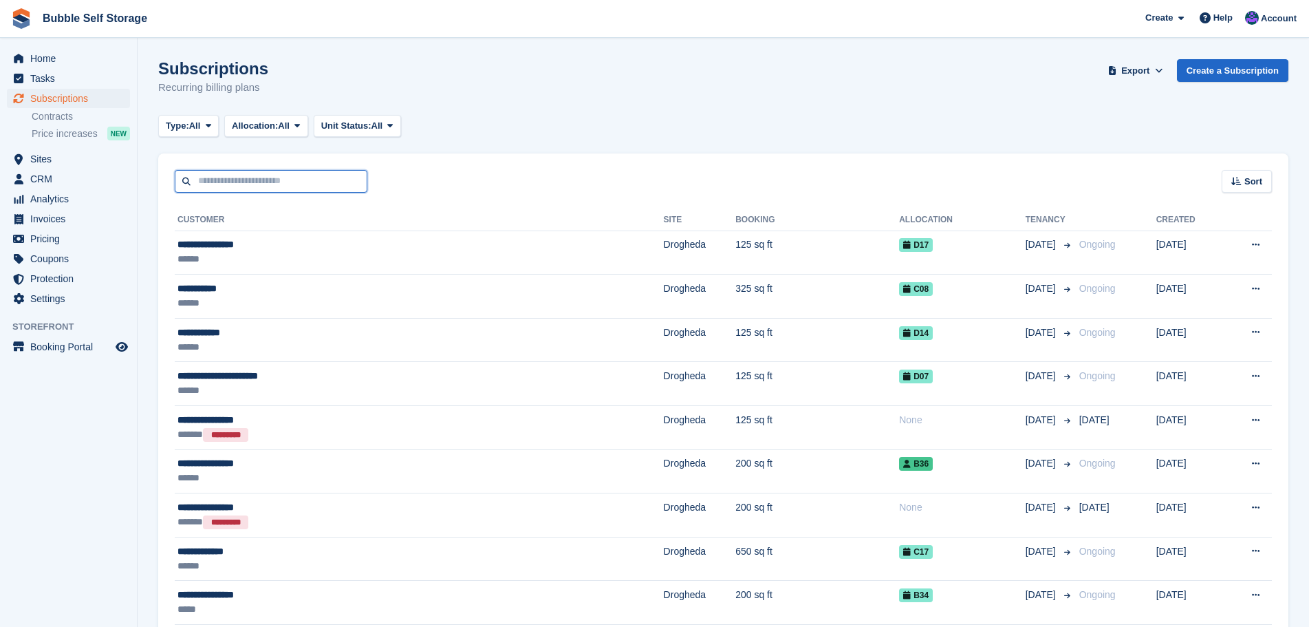
click at [208, 189] on input "text" at bounding box center [271, 181] width 193 height 23
type input "*****"
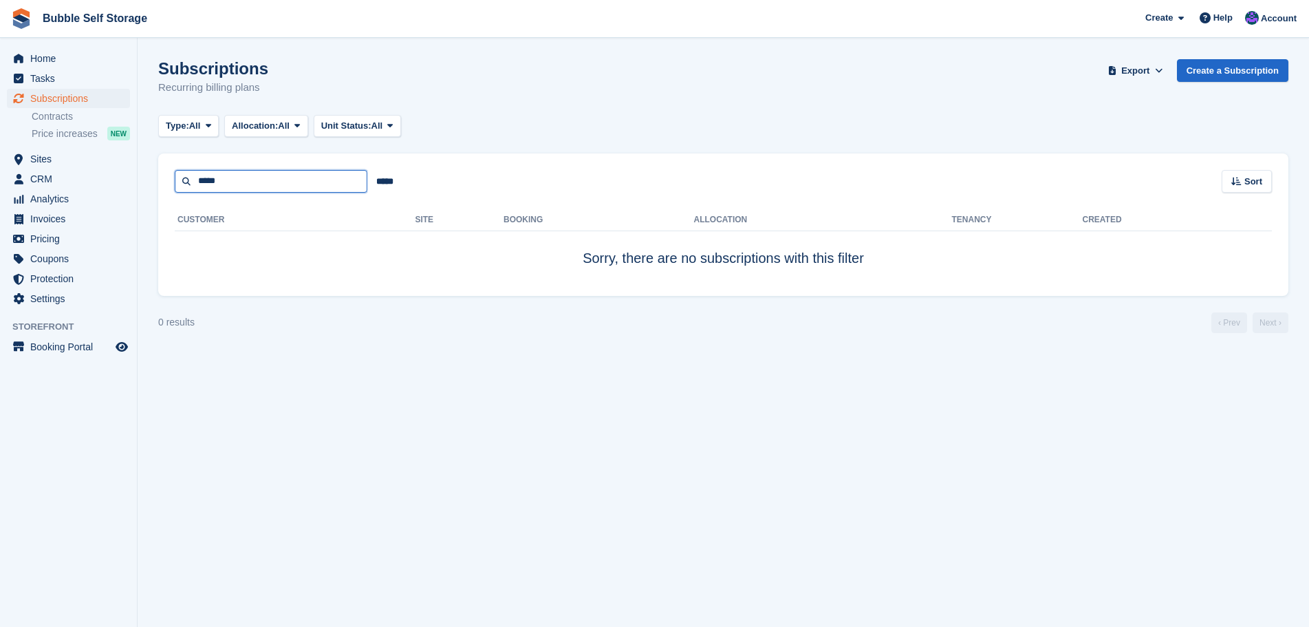
click at [243, 184] on input "*****" at bounding box center [271, 181] width 193 height 23
type input "*"
click at [387, 182] on input "*****" at bounding box center [384, 181] width 35 height 23
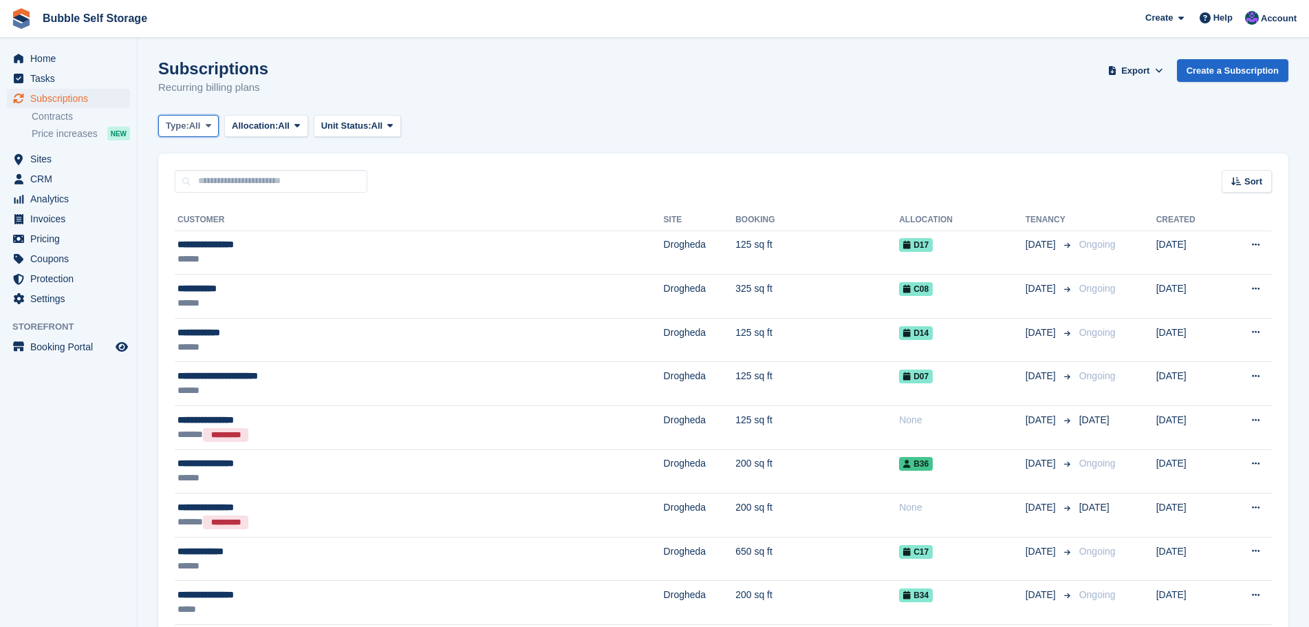
click at [206, 116] on button "Type: All" at bounding box center [188, 126] width 61 height 23
click at [206, 228] on link "Active" at bounding box center [224, 232] width 120 height 25
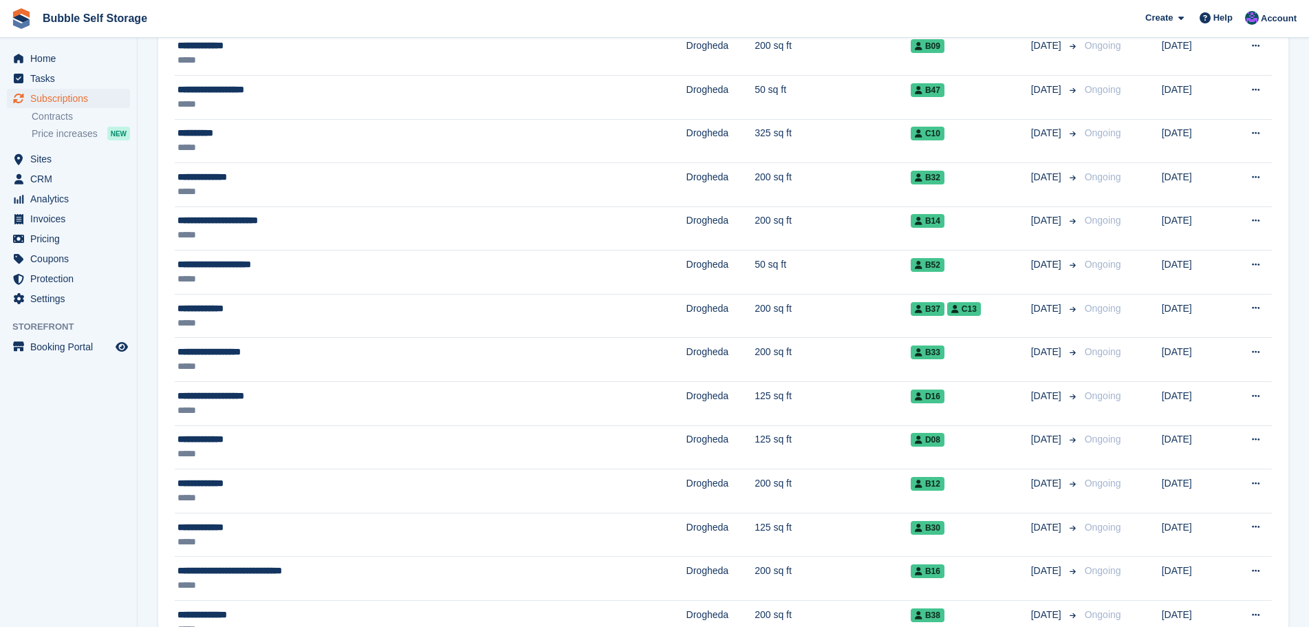
scroll to position [1444, 0]
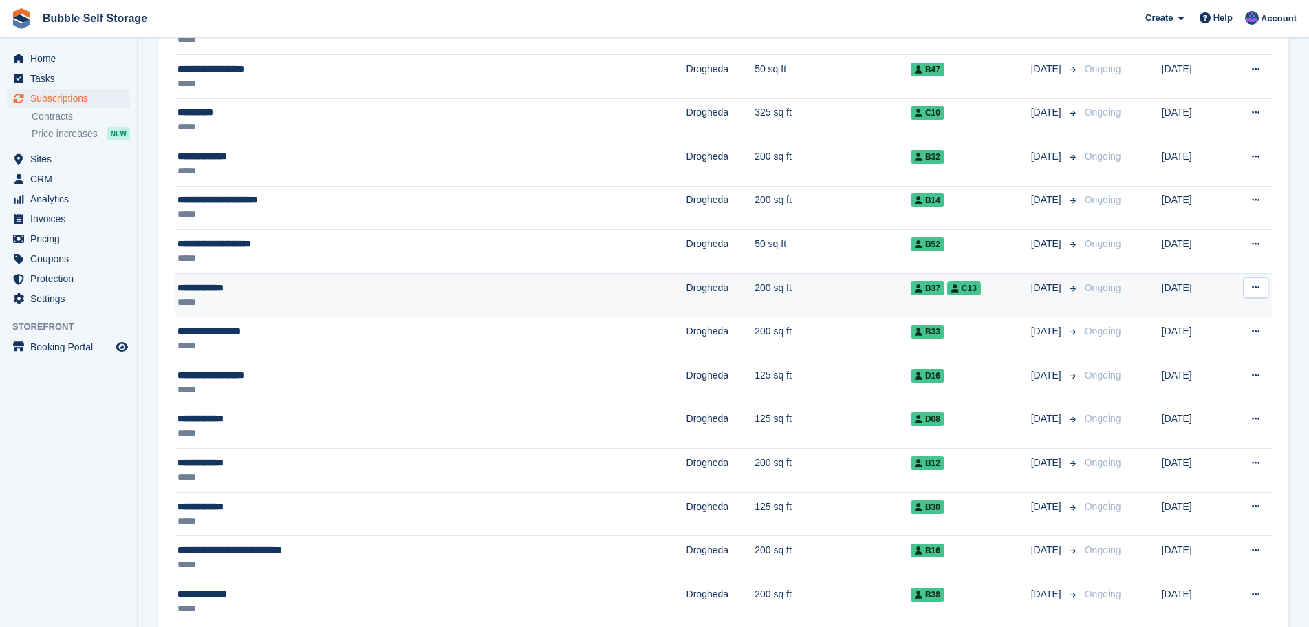
click at [217, 296] on div "*****" at bounding box center [333, 302] width 313 height 14
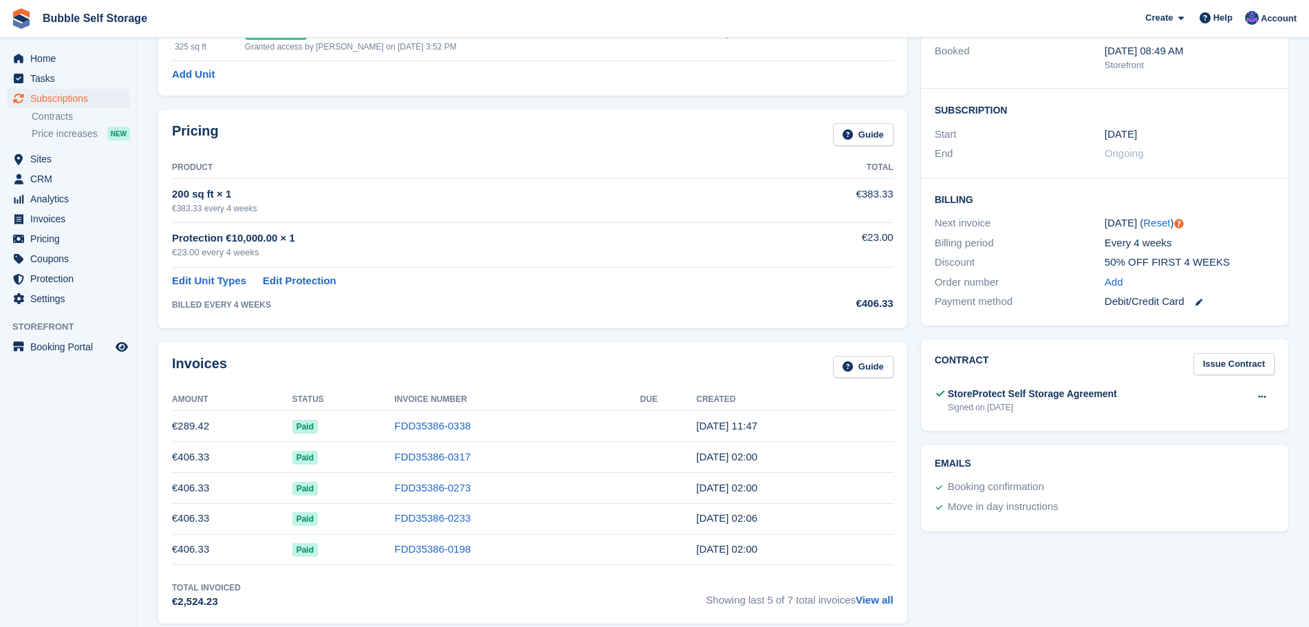
scroll to position [206, 0]
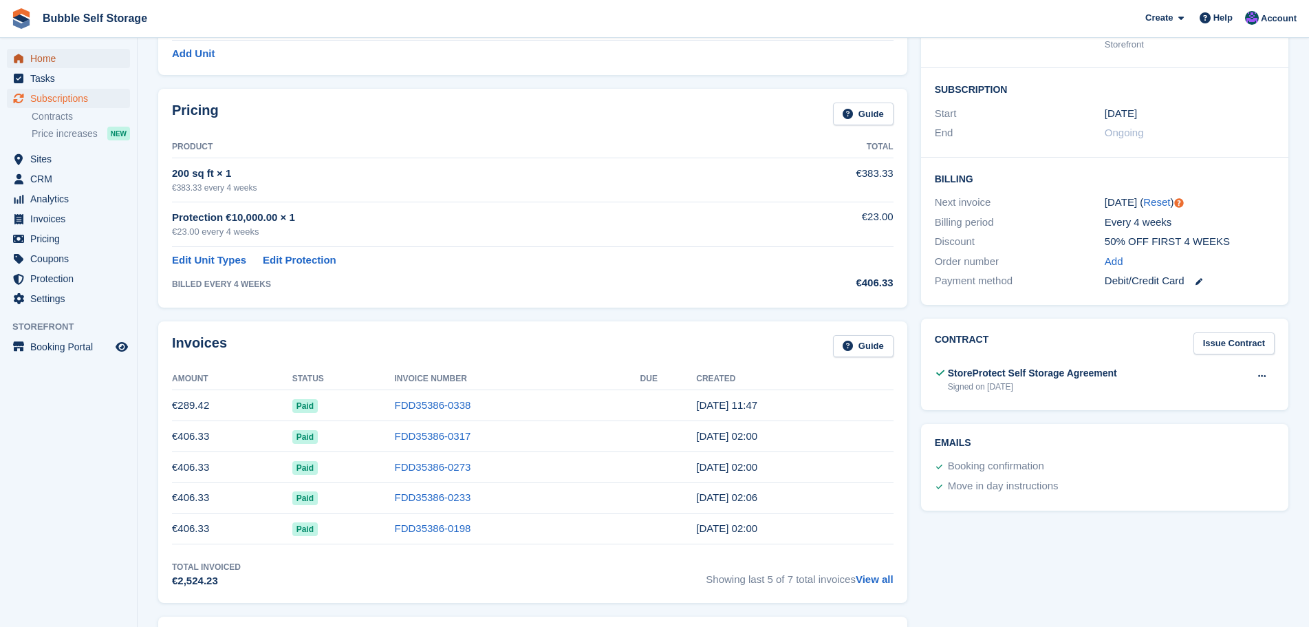
click at [34, 58] on span "Home" at bounding box center [71, 58] width 83 height 19
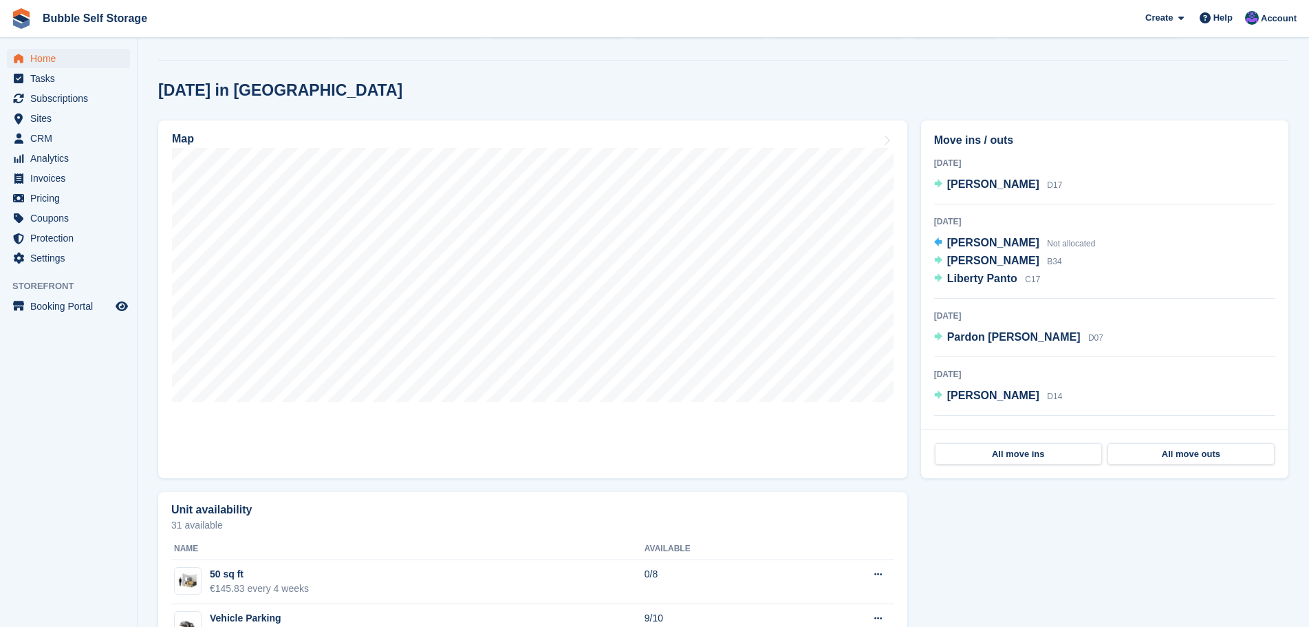
scroll to position [413, 0]
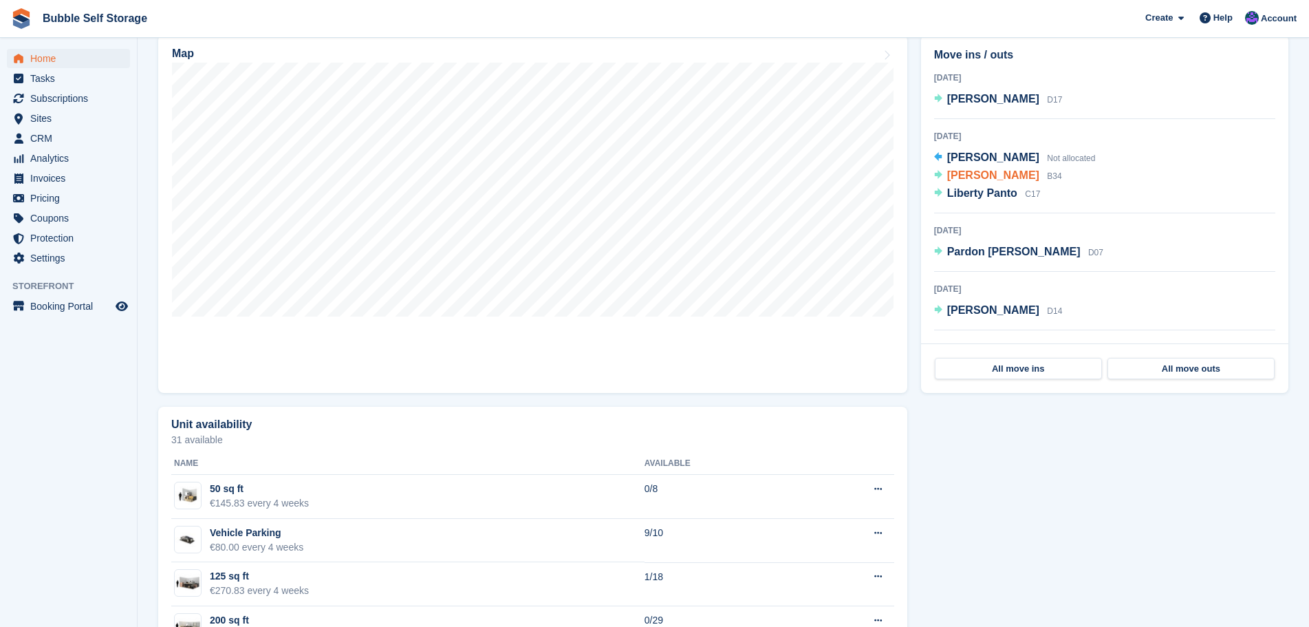
click at [964, 171] on span "[PERSON_NAME]" at bounding box center [993, 175] width 92 height 12
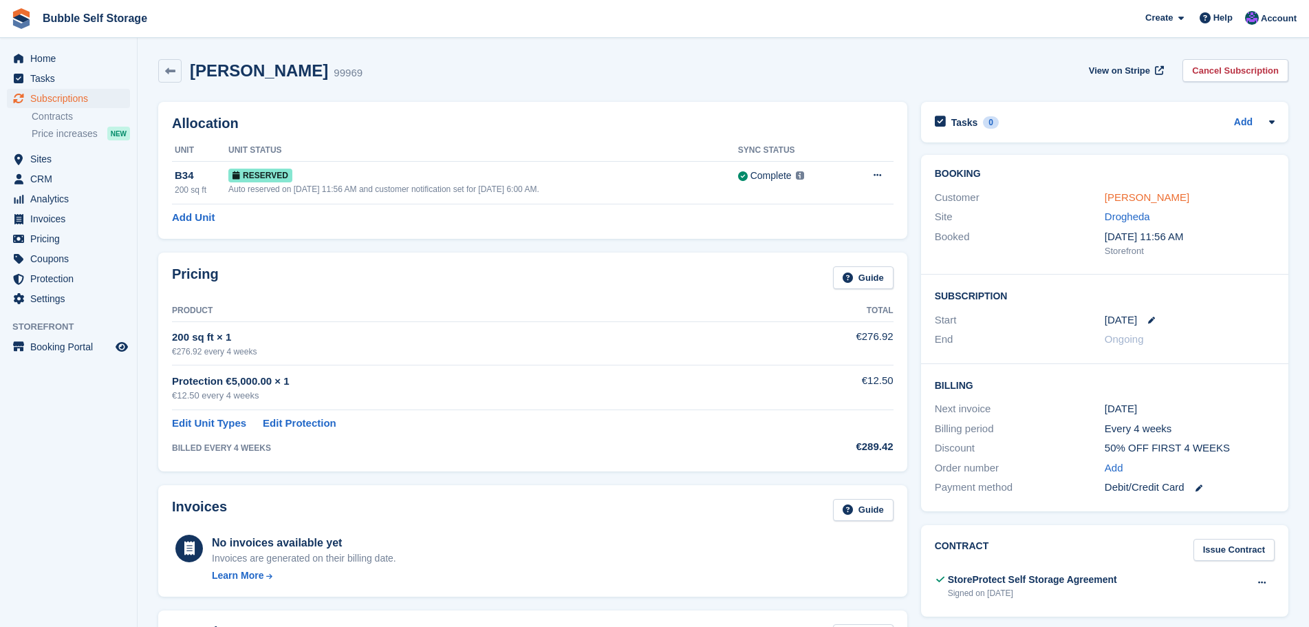
click at [1114, 195] on link "[PERSON_NAME]" at bounding box center [1147, 197] width 85 height 12
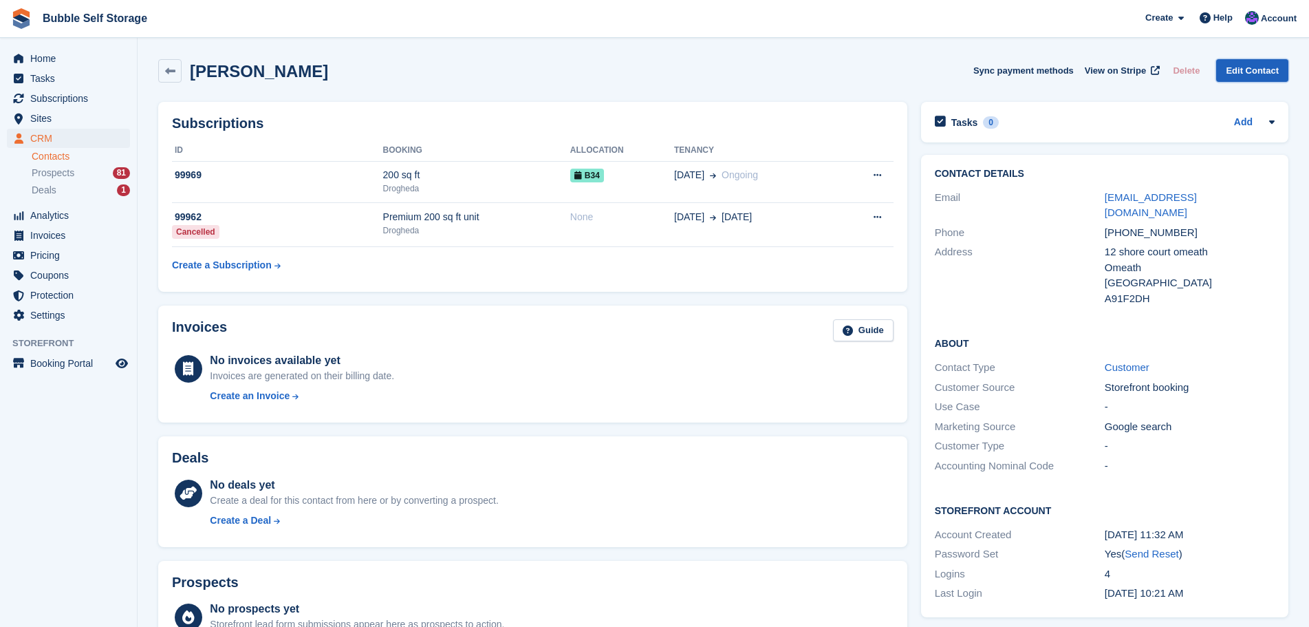
click at [1237, 73] on link "Edit Contact" at bounding box center [1252, 70] width 72 height 23
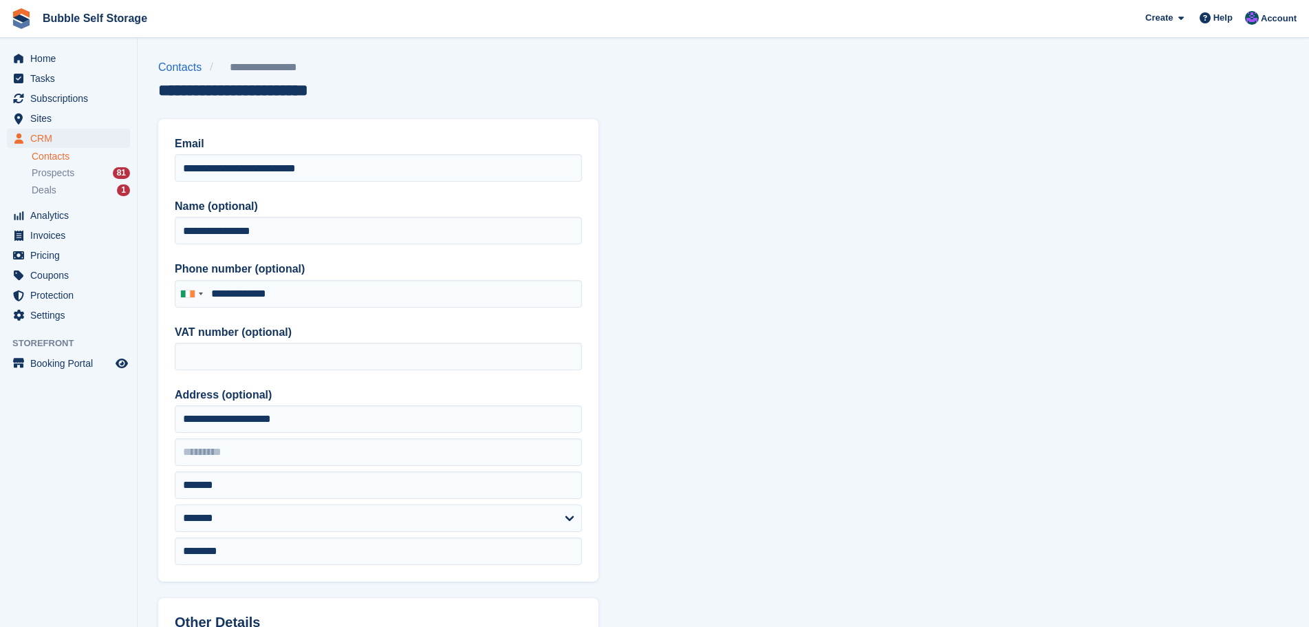
type input "**********"
click at [183, 232] on input "**********" at bounding box center [378, 231] width 407 height 28
type input "**********"
click at [235, 417] on input "**********" at bounding box center [378, 419] width 407 height 28
click at [198, 415] on input "**********" at bounding box center [378, 419] width 407 height 28
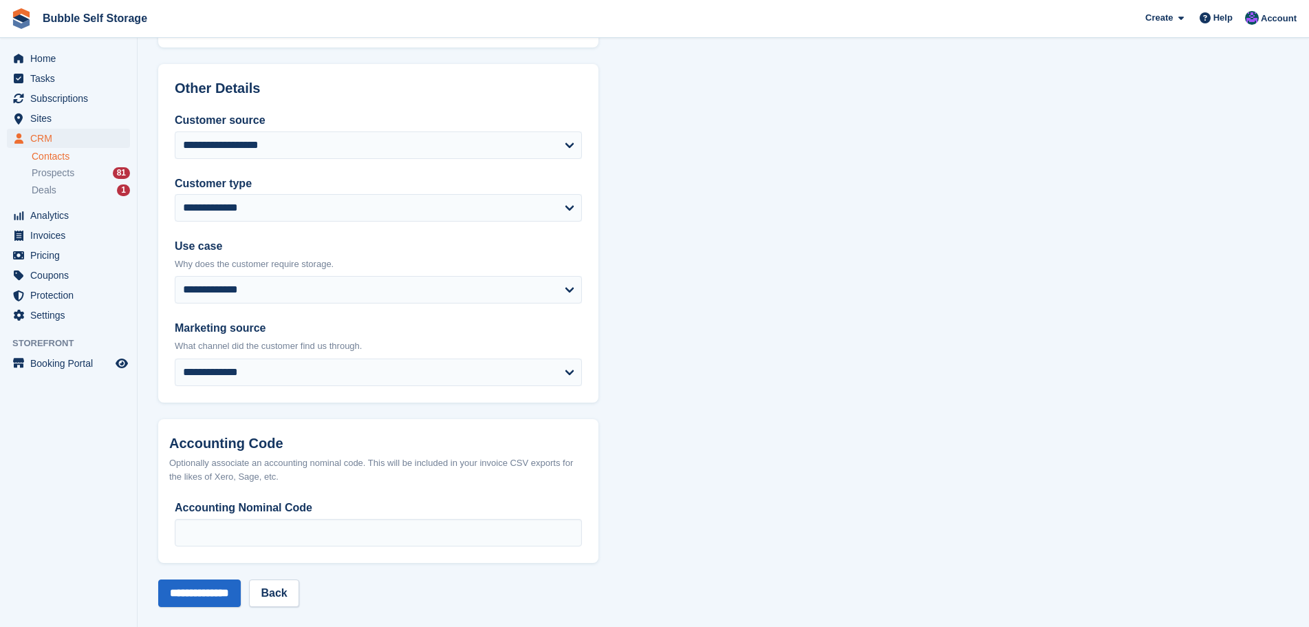
scroll to position [545, 0]
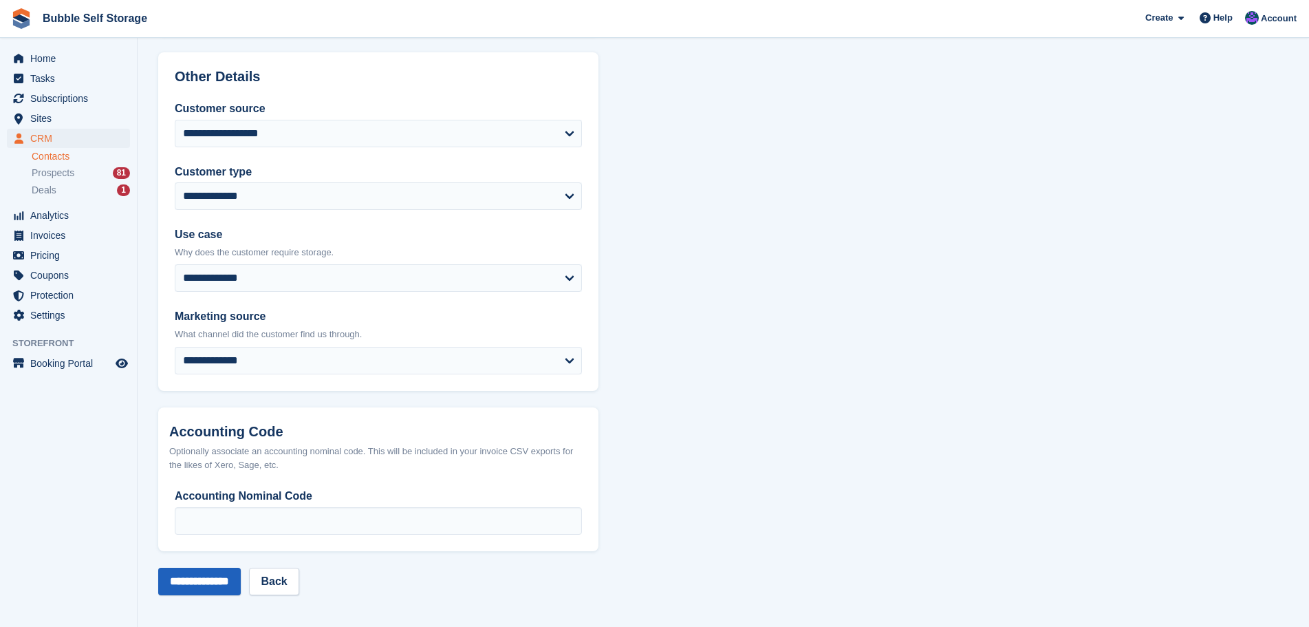
type input "**********"
click at [193, 578] on input "**********" at bounding box center [199, 581] width 83 height 28
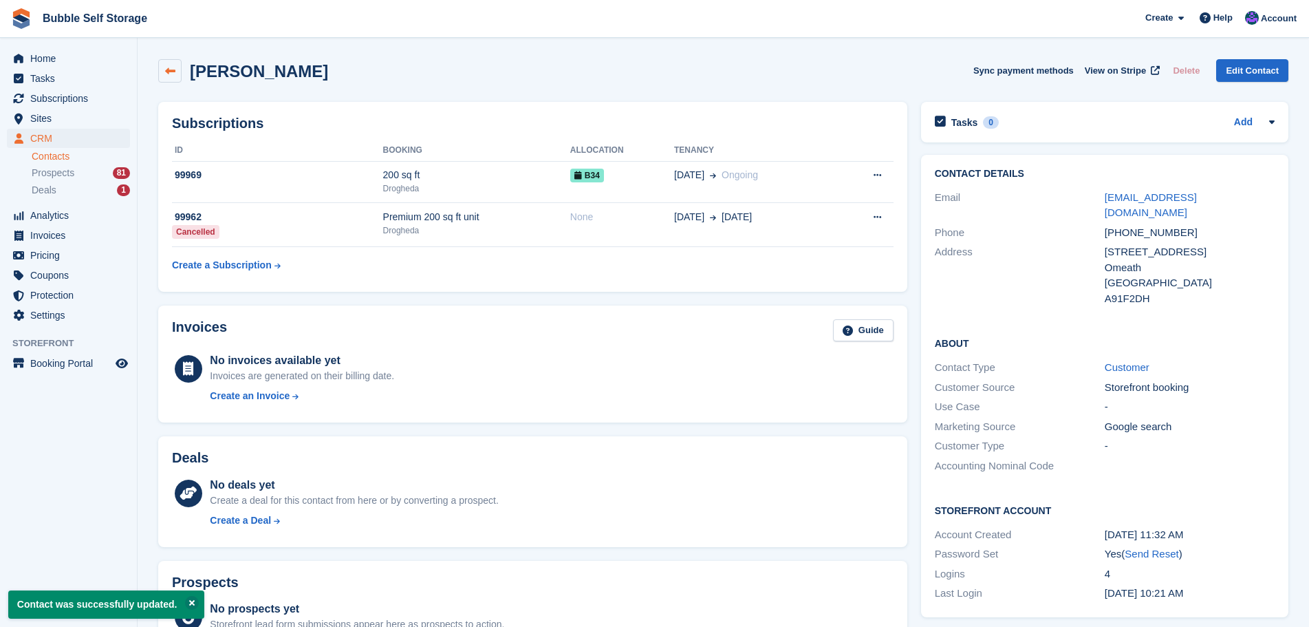
click at [174, 69] on icon at bounding box center [170, 71] width 10 height 10
